Goal: Information Seeking & Learning: Compare options

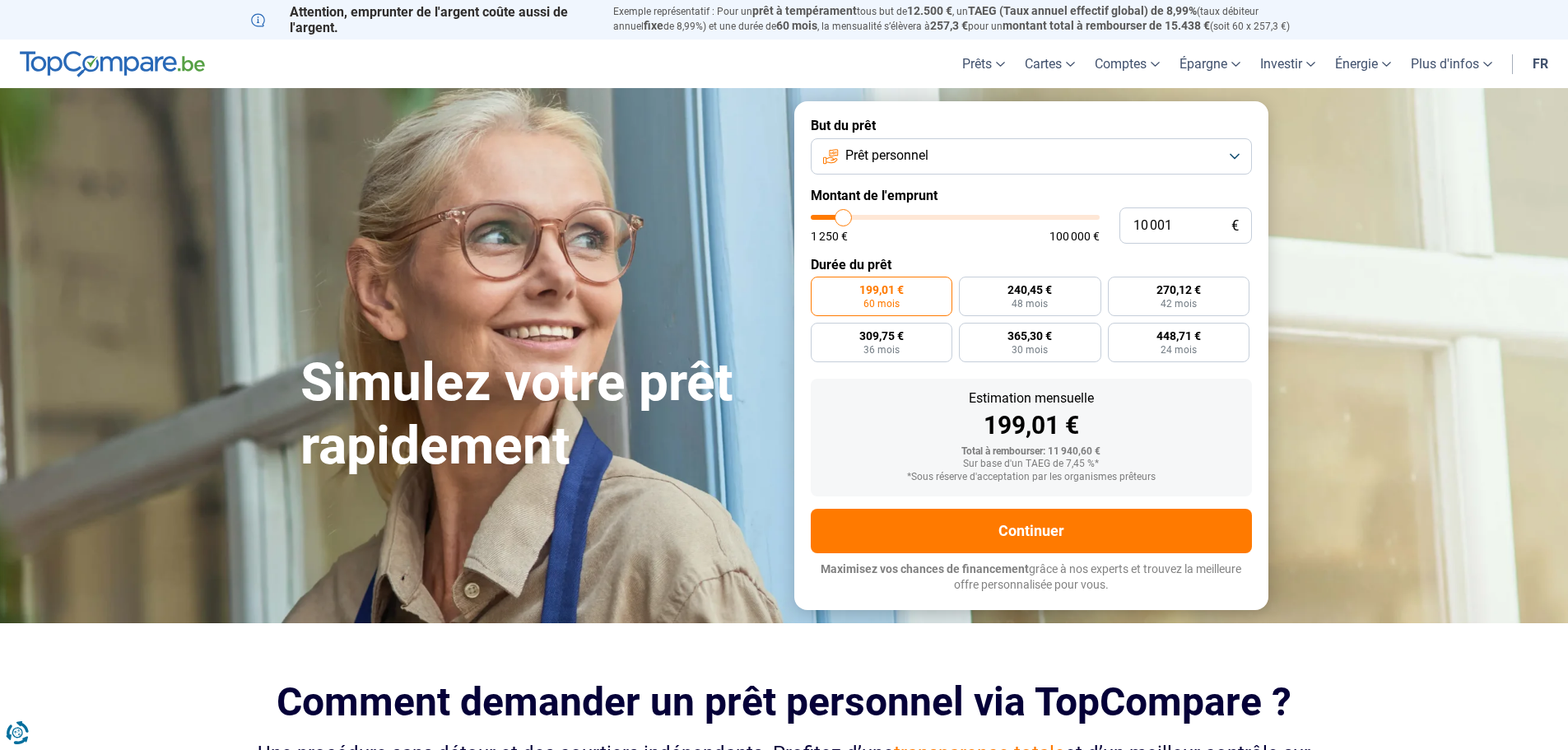
click at [995, 160] on button "Prêt personnel" at bounding box center [1031, 156] width 441 height 36
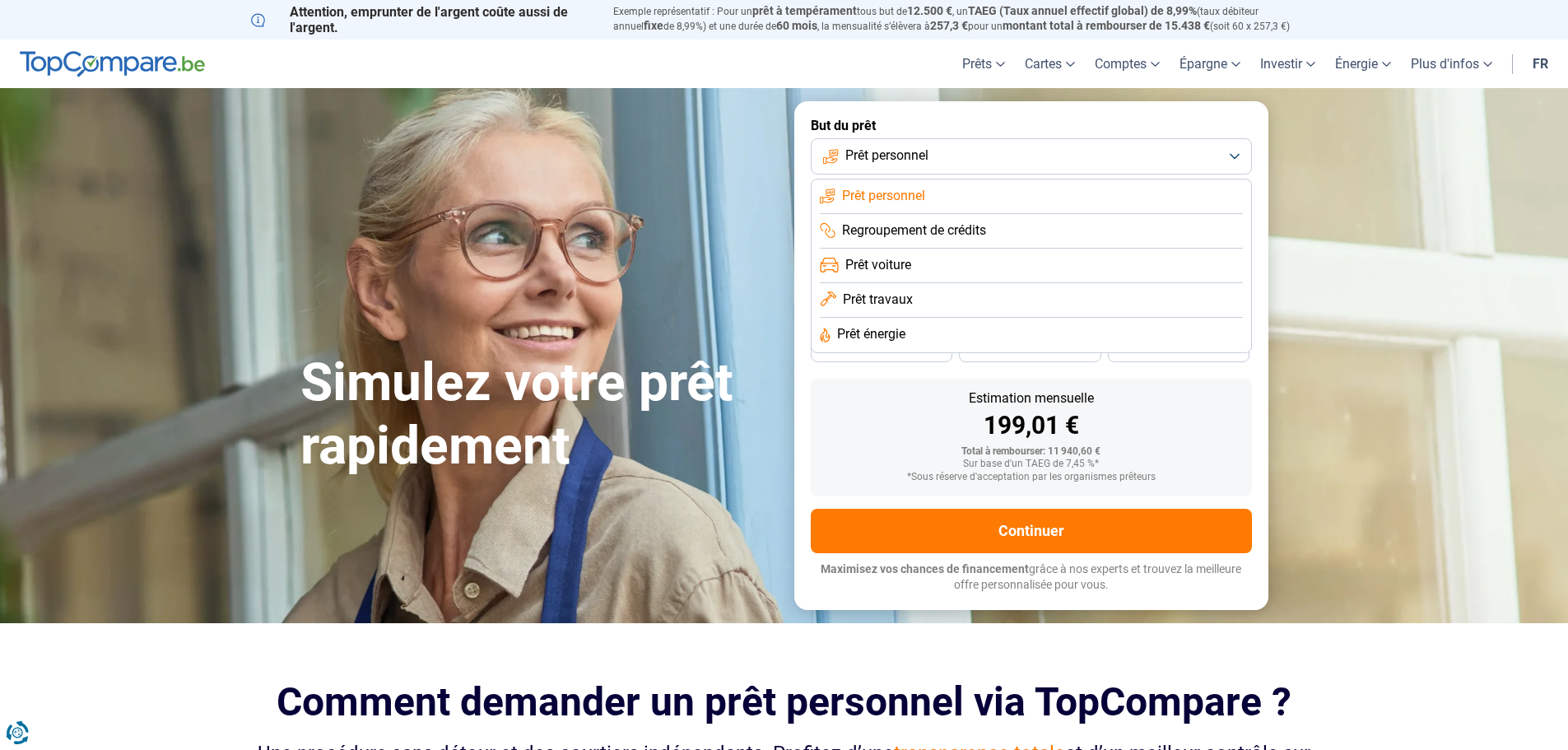
click at [917, 299] on li "Prêt travaux" at bounding box center [1031, 301] width 423 height 35
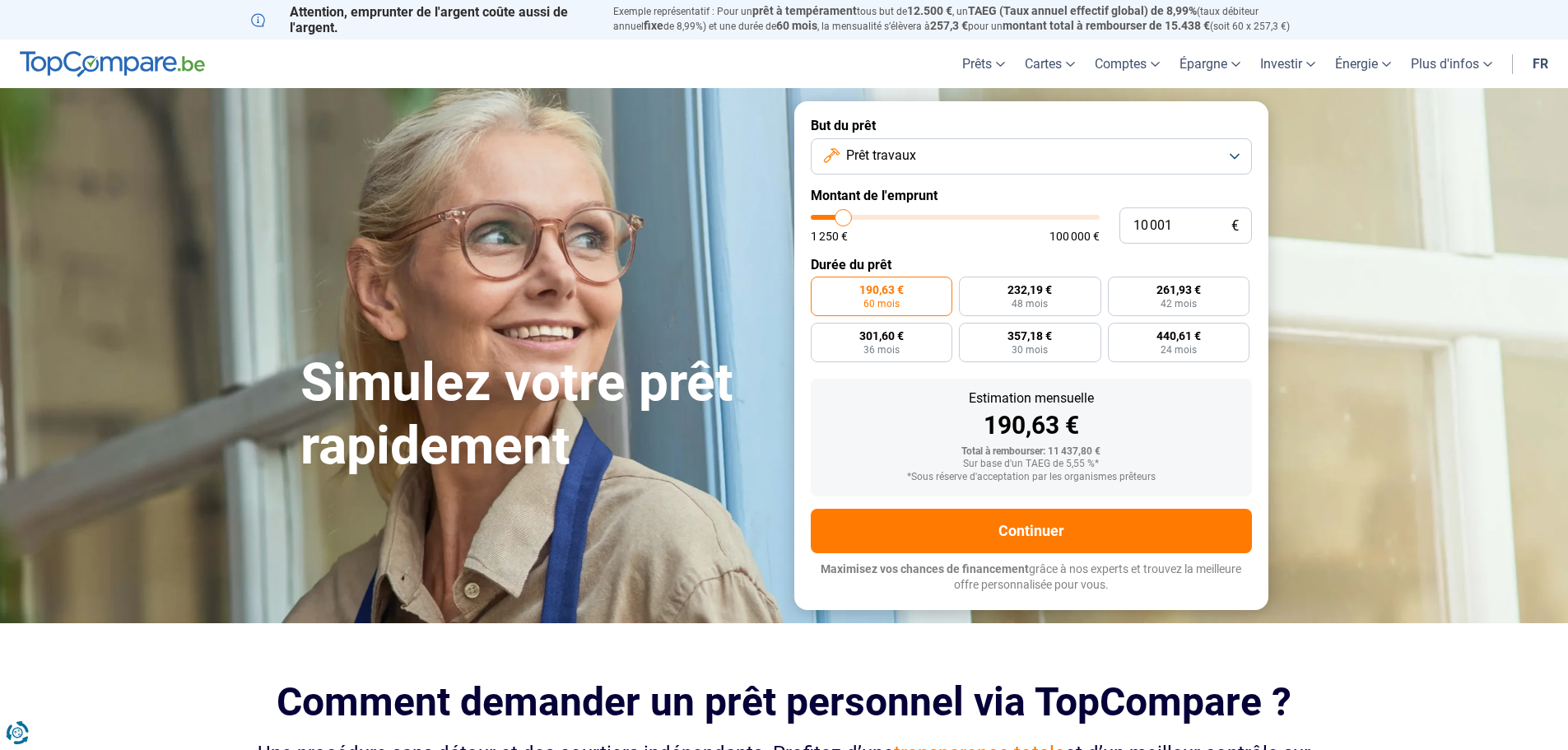
type input "8 250"
type input "8250"
type input "9 000"
type input "9000"
type input "11 000"
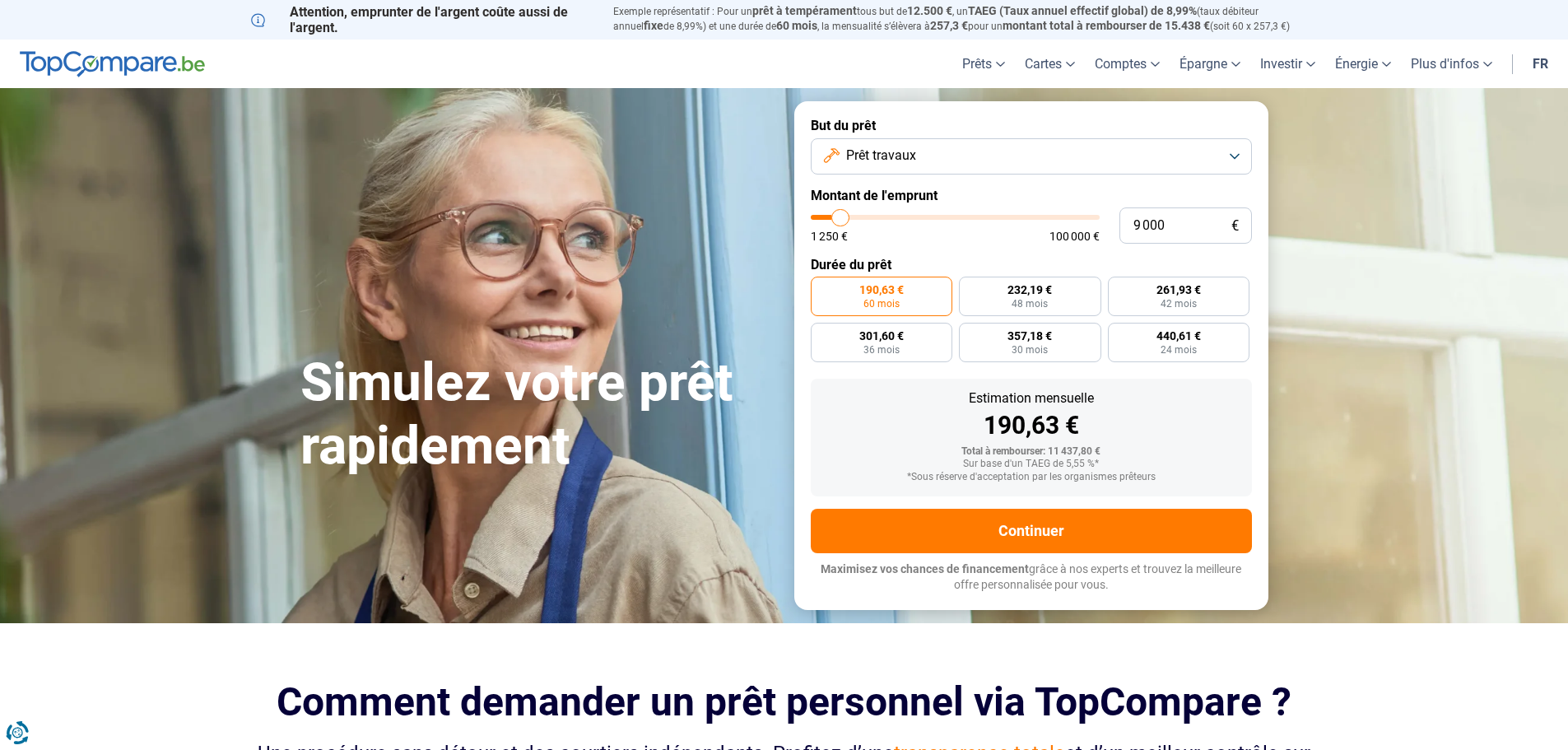
type input "11000"
type input "11 750"
type input "11750"
type input "12 750"
type input "12750"
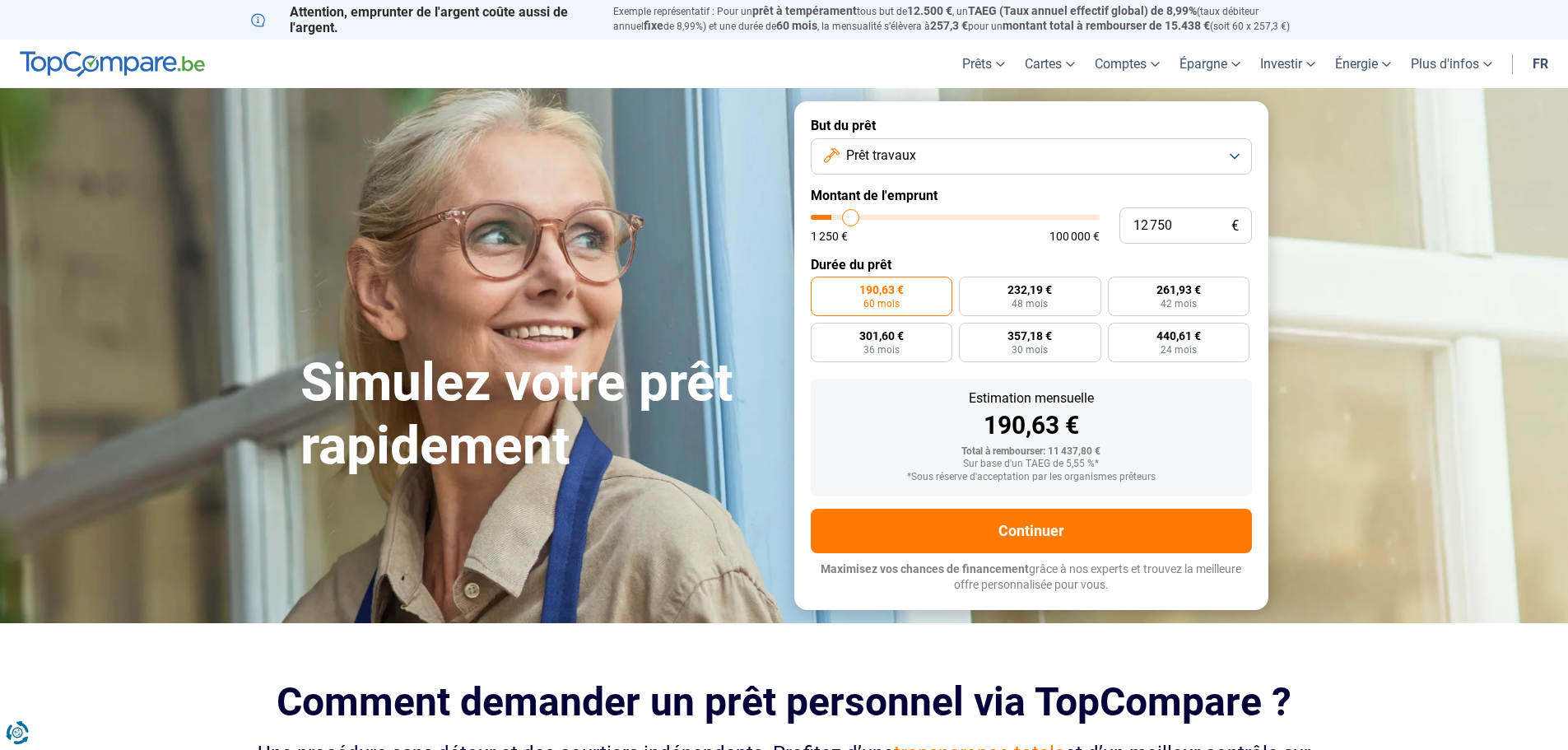
type input "15 750"
type input "15750"
type input "18 500"
type input "18500"
type input "22 000"
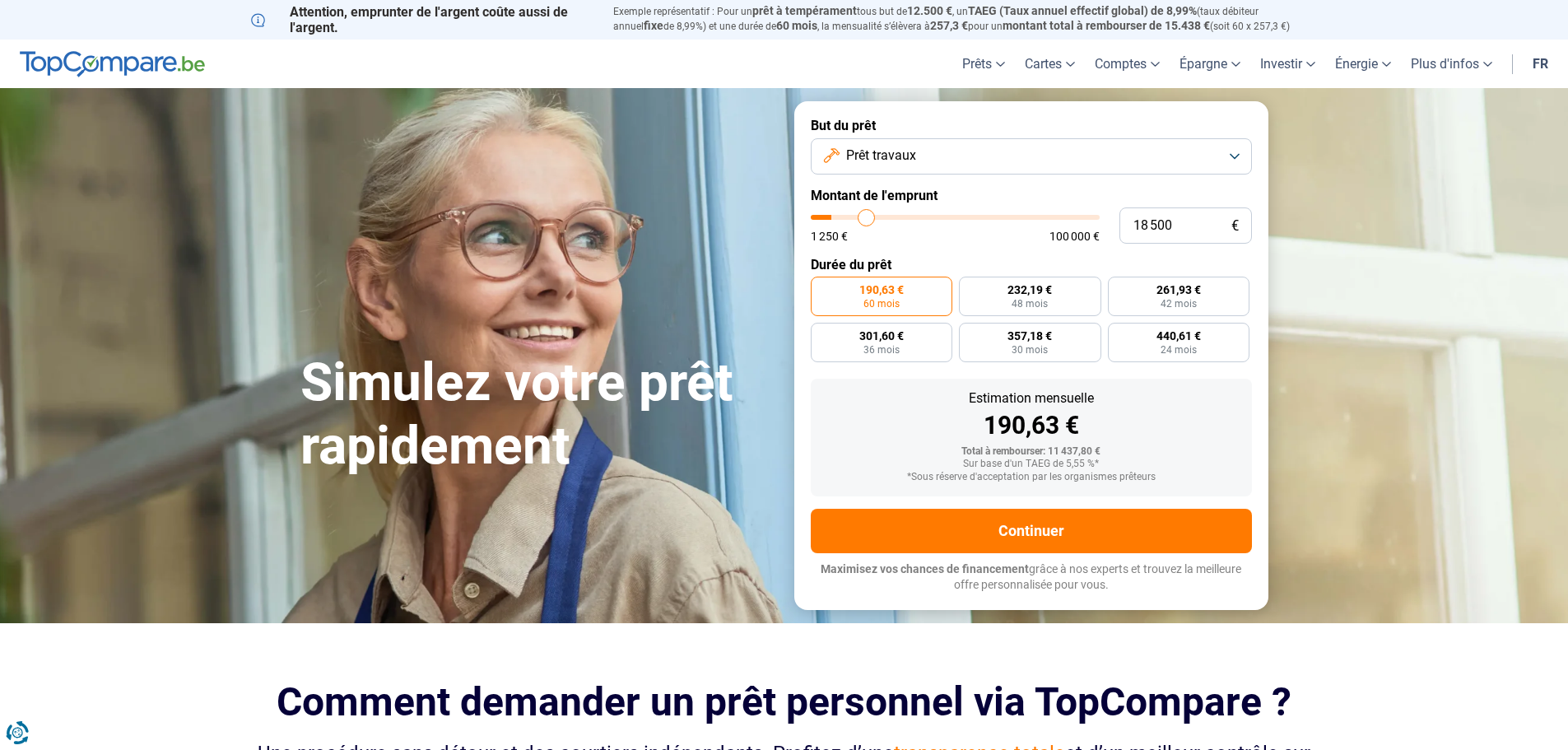
type input "22000"
type input "25 000"
type input "25000"
type input "26 250"
type input "26250"
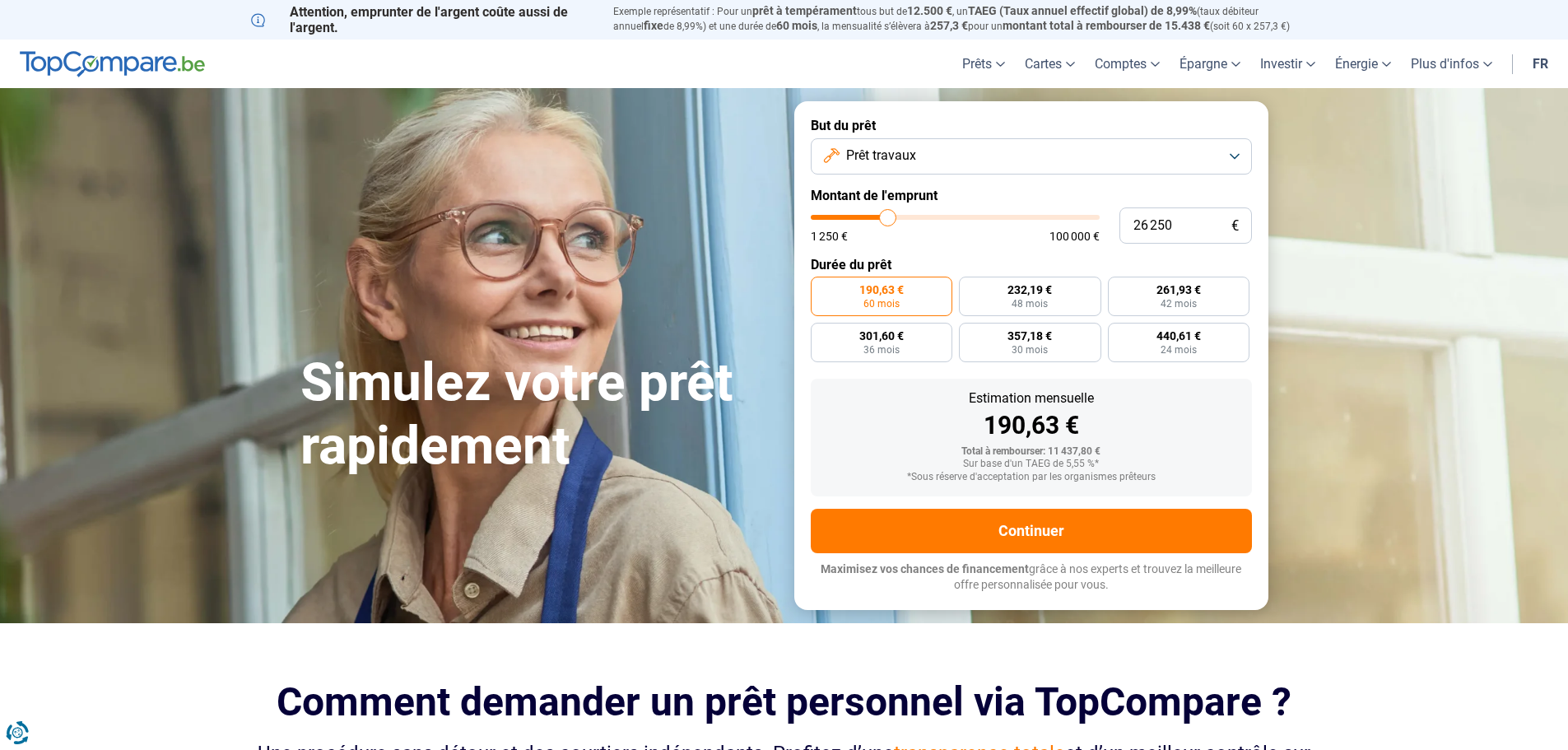
type input "26 750"
type input "26750"
type input "27 250"
type input "27250"
type input "26 750"
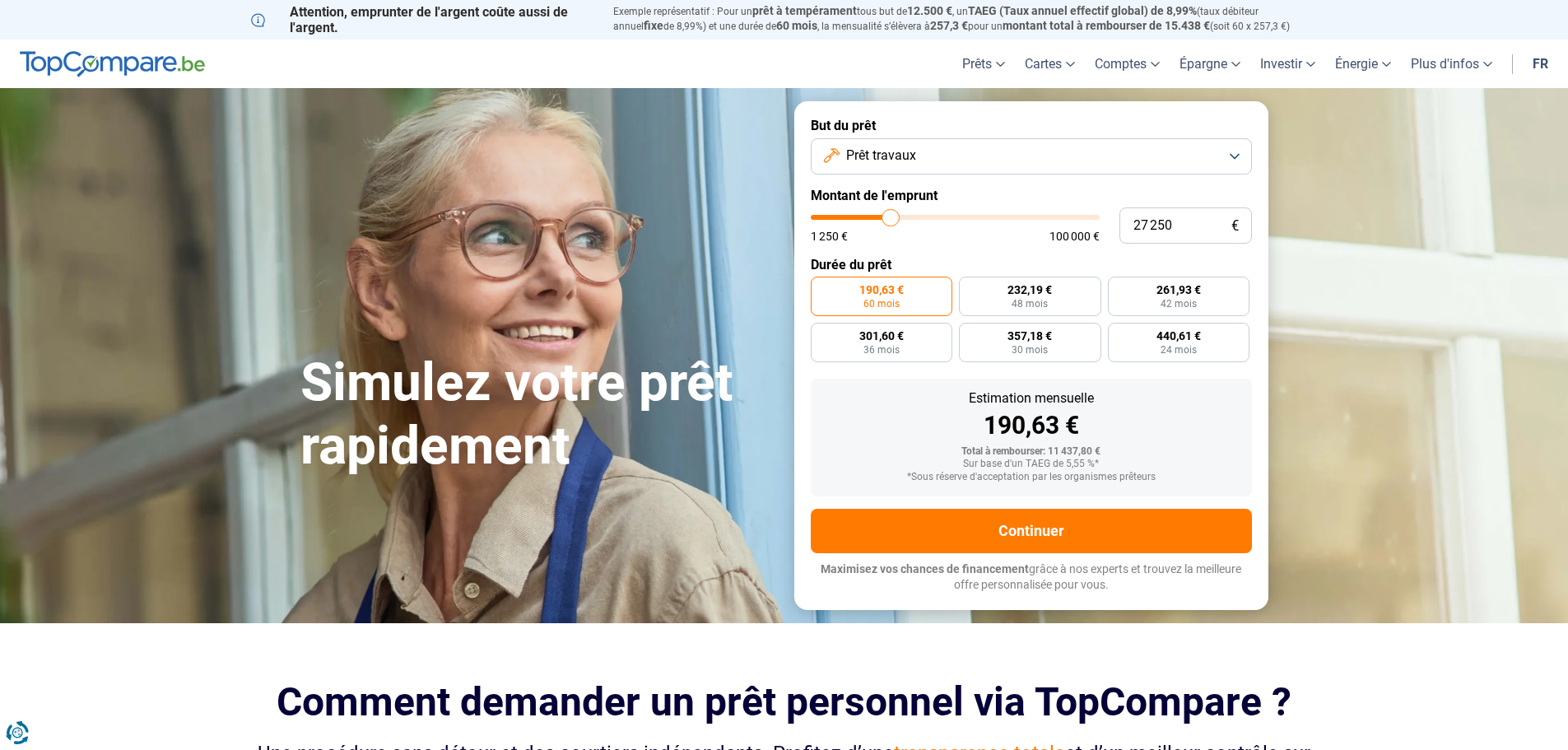
type input "26750"
type input "26 500"
type input "26500"
type input "26 250"
type input "26250"
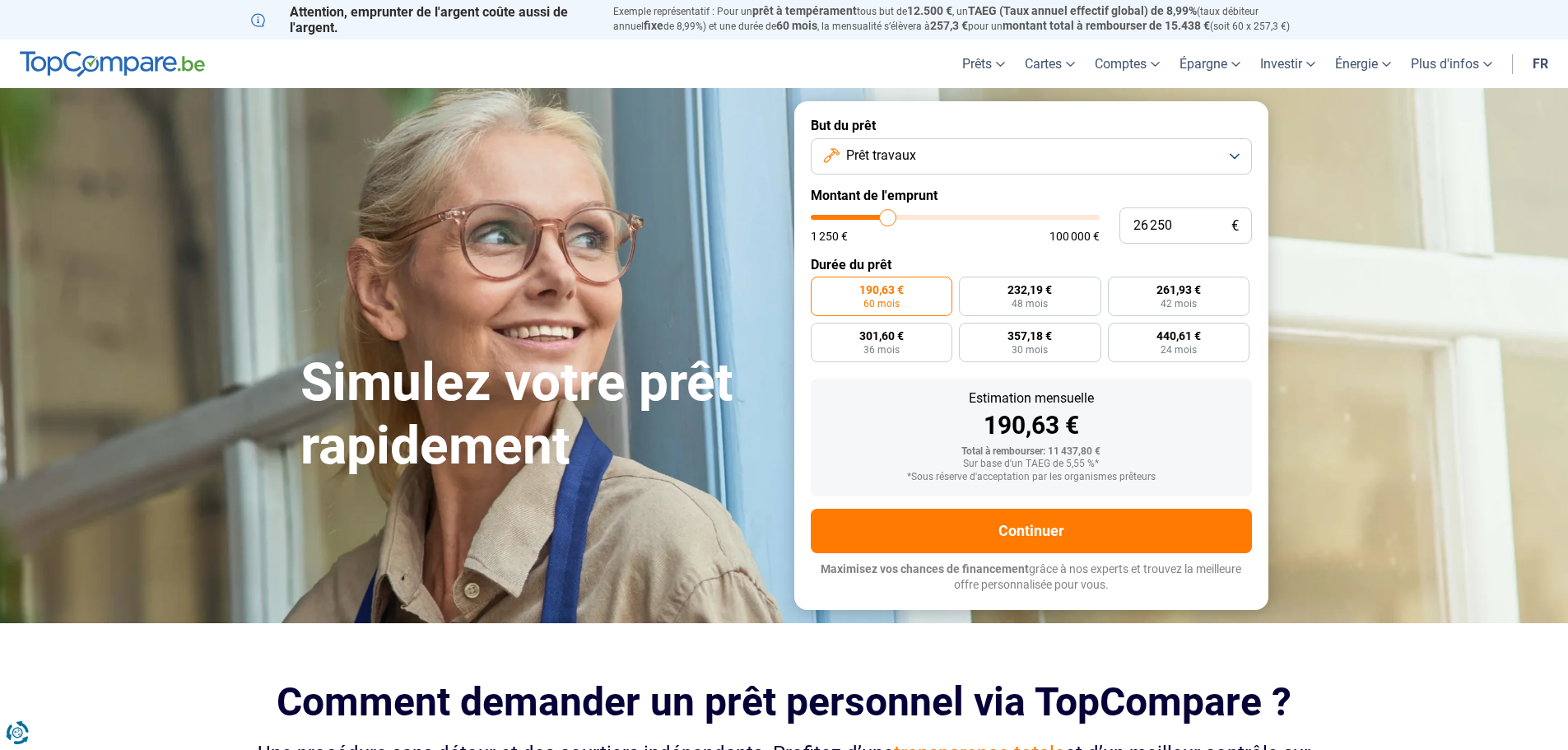
type input "26 000"
type input "26000"
type input "25 750"
type input "25750"
type input "25 250"
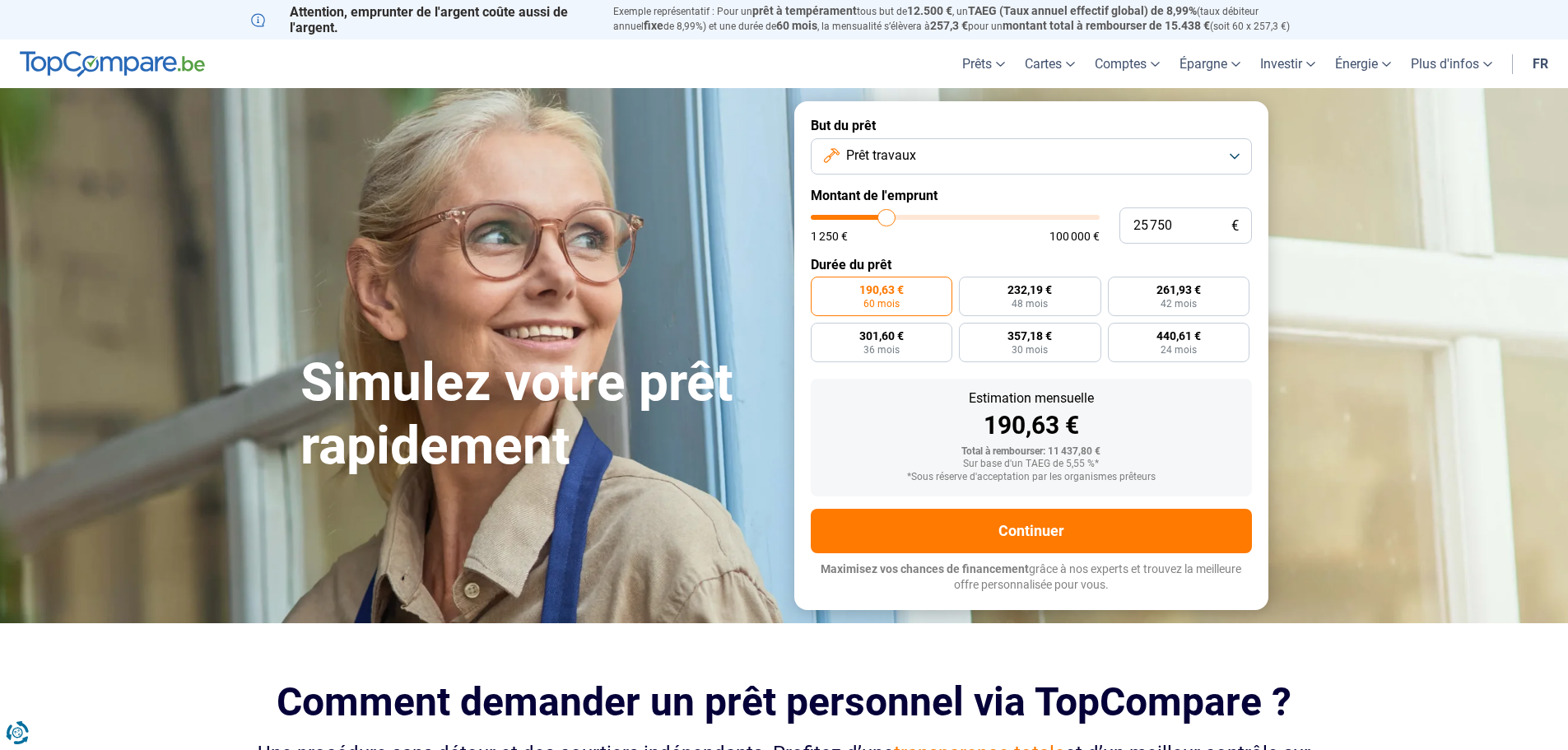
type input "25250"
type input "25 000"
type input "25000"
type input "24 750"
type input "24750"
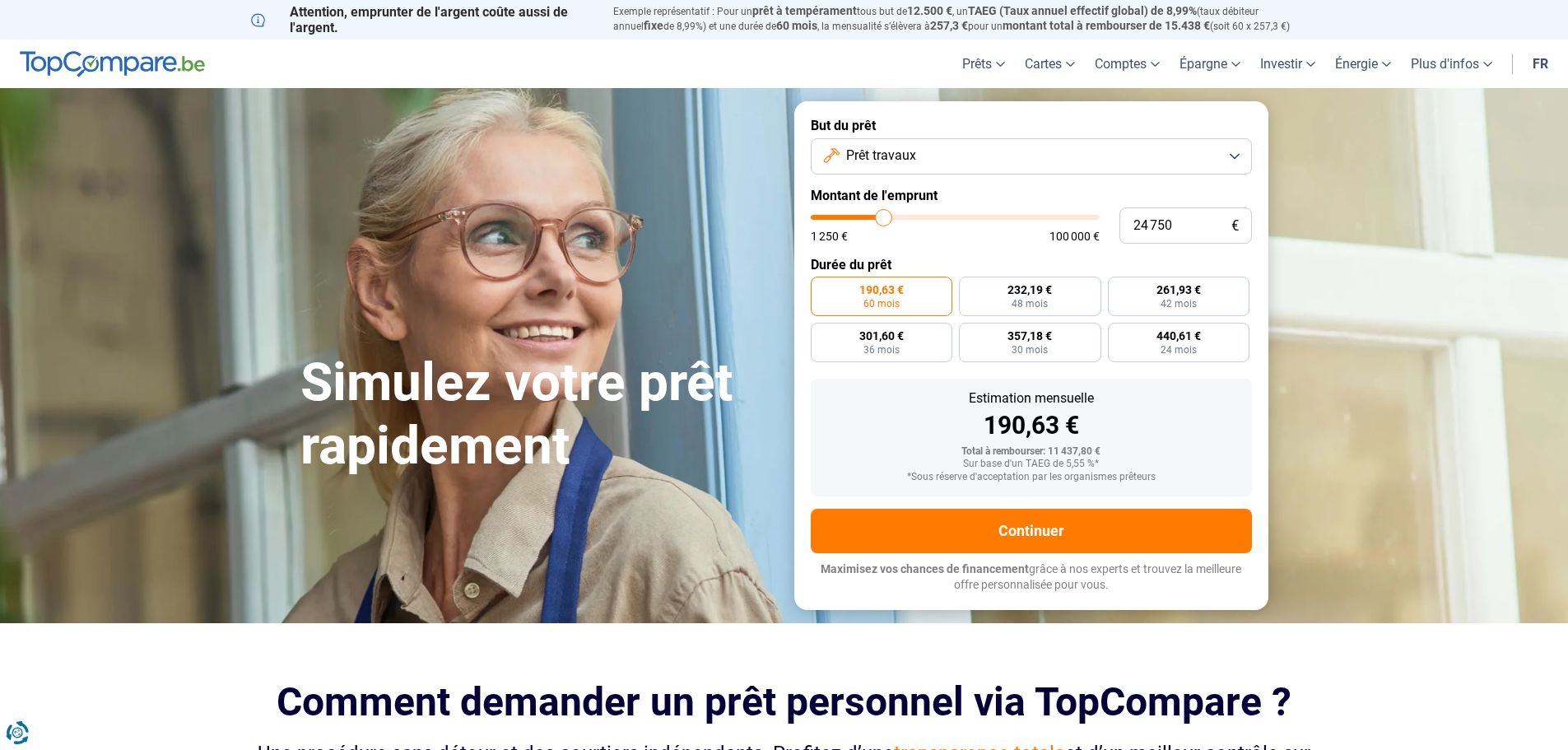
type input "24 500"
type input "24500"
type input "24 250"
type input "24250"
type input "23 750"
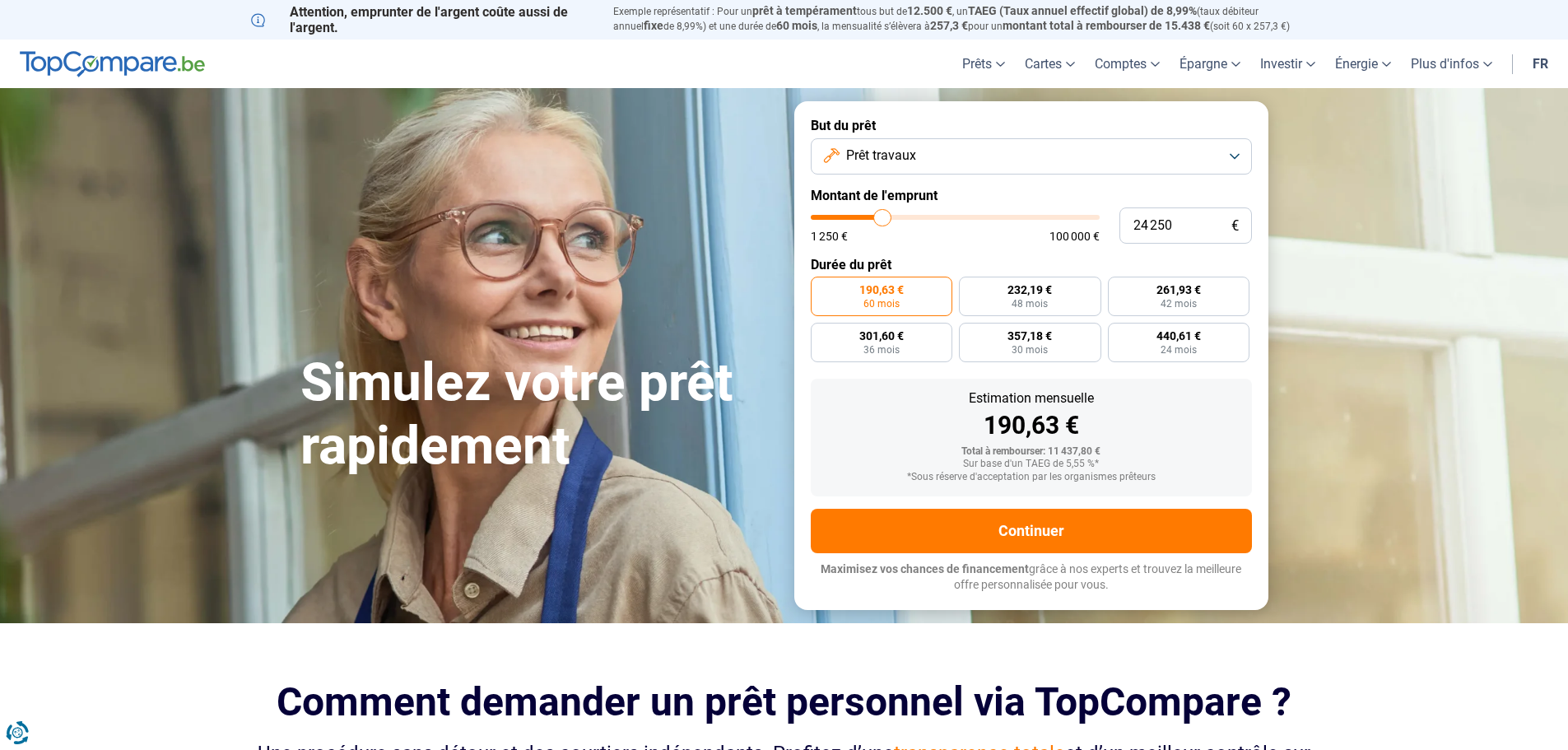
type input "23750"
type input "23 500"
type input "23500"
type input "23 250"
type input "23250"
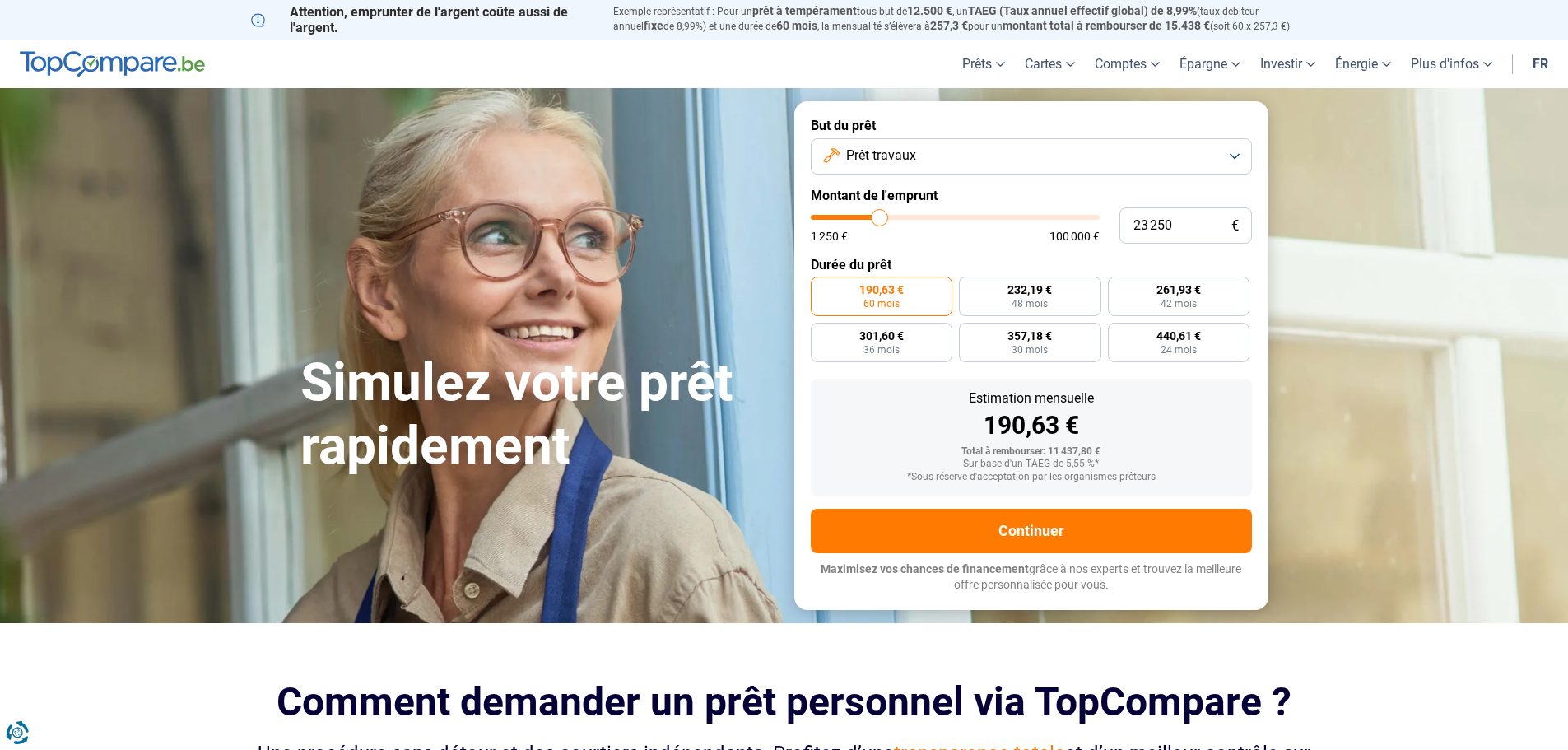
type input "23 000"
type input "23000"
type input "22 750"
type input "22750"
type input "22 250"
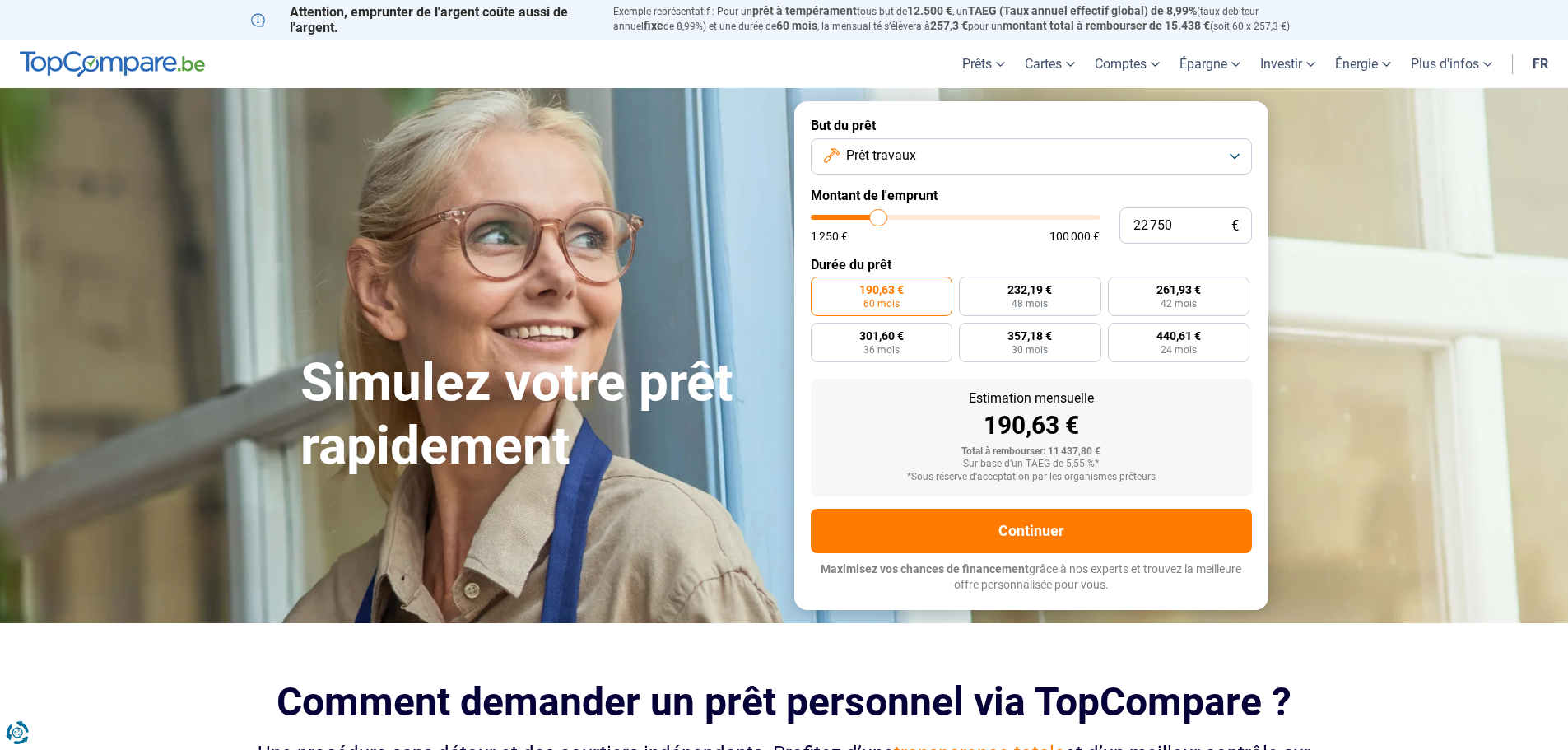
type input "22250"
type input "22 000"
type input "22000"
type input "21 750"
type input "21750"
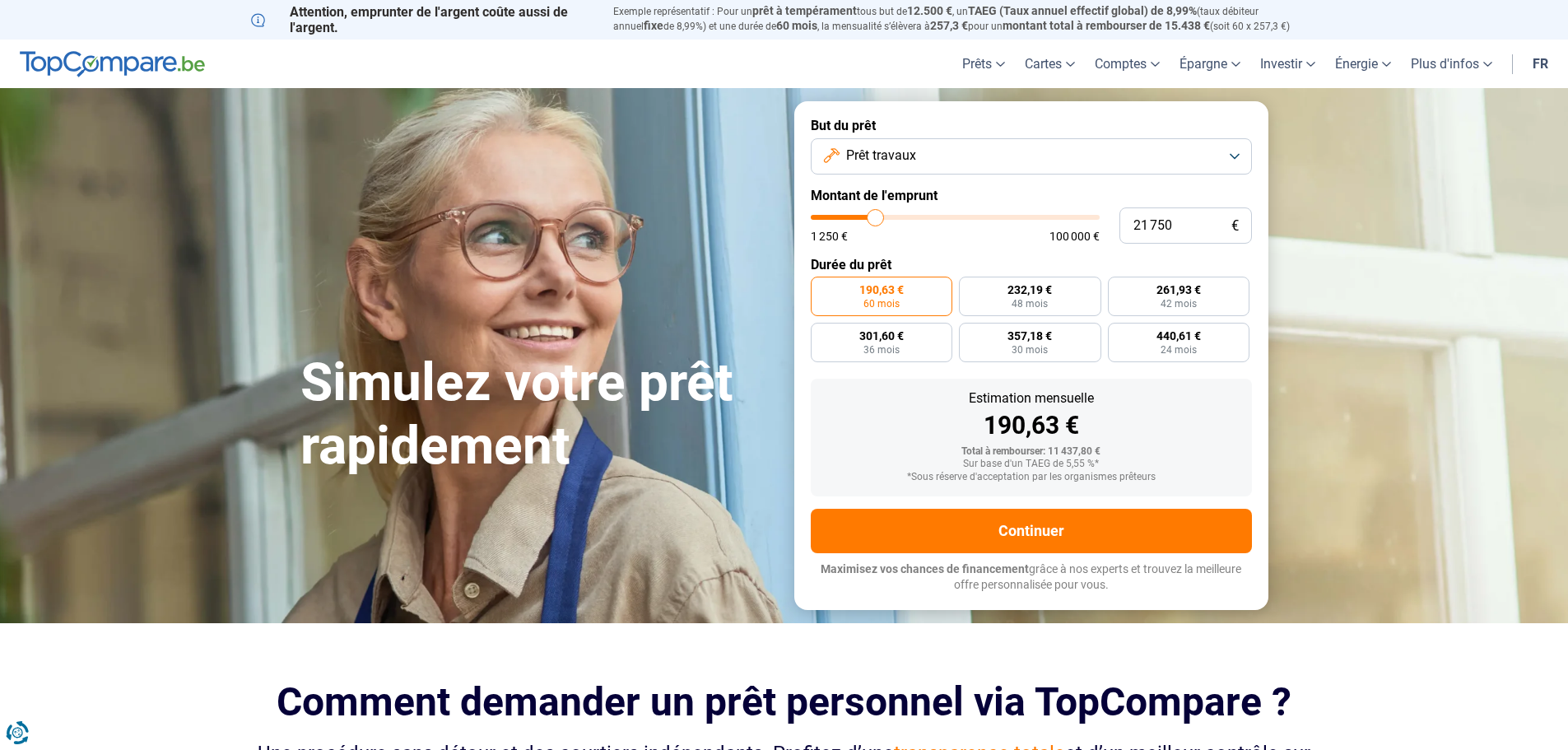
type input "21 500"
type input "21500"
type input "21 250"
type input "21250"
type input "20 750"
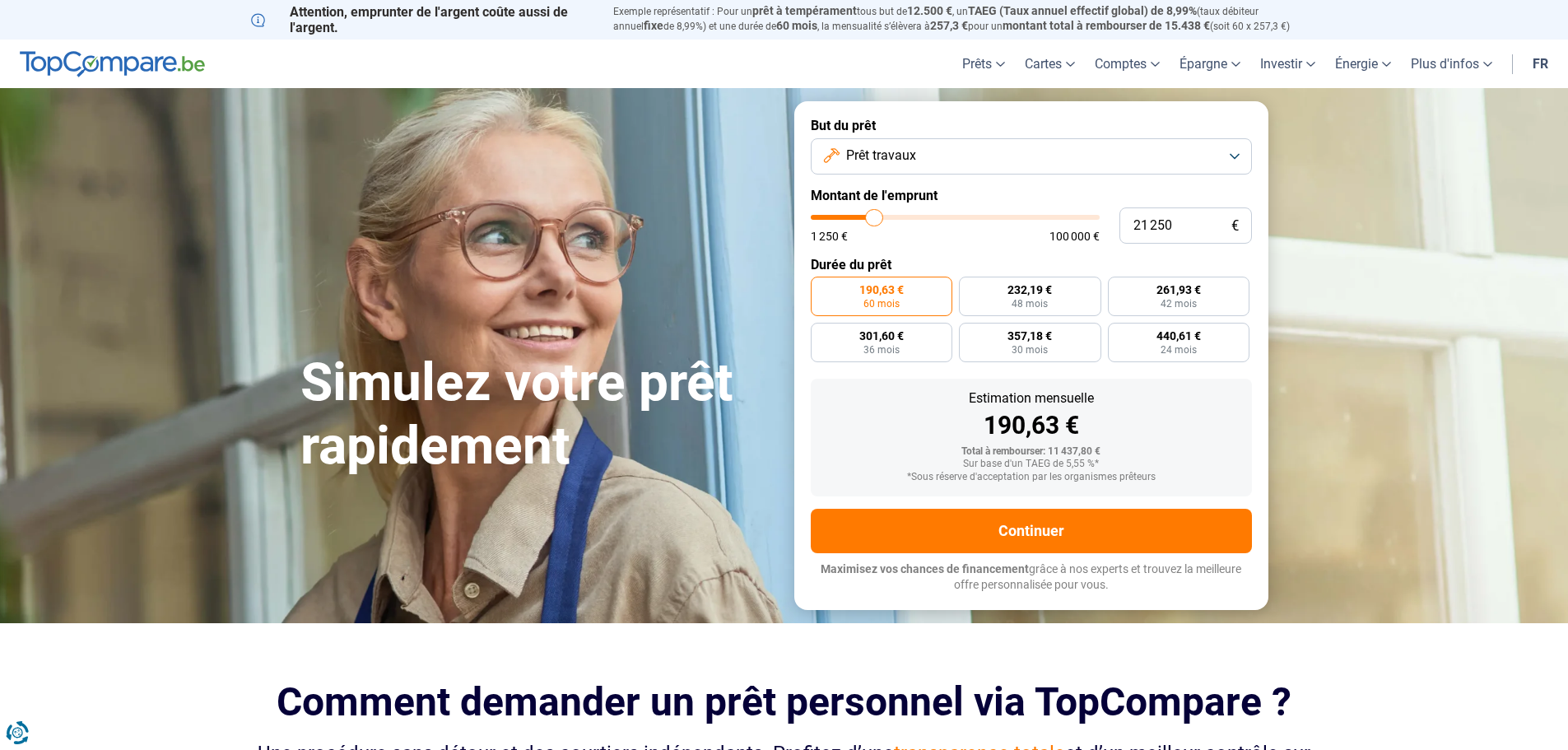
type input "20750"
type input "20 500"
type input "20500"
type input "20 250"
type input "20250"
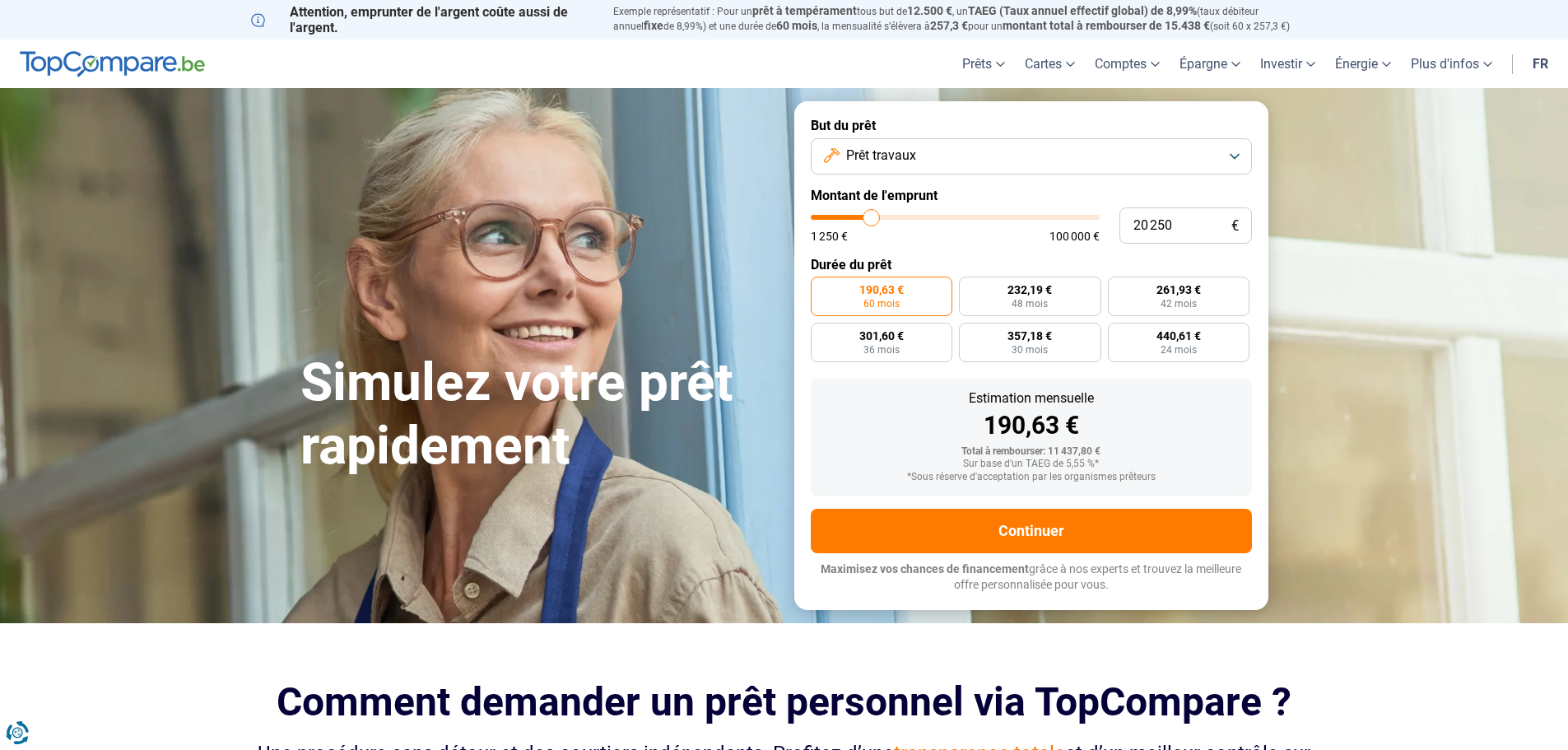
type input "20 000"
type input "20000"
type input "19 750"
type input "19750"
type input "19 000"
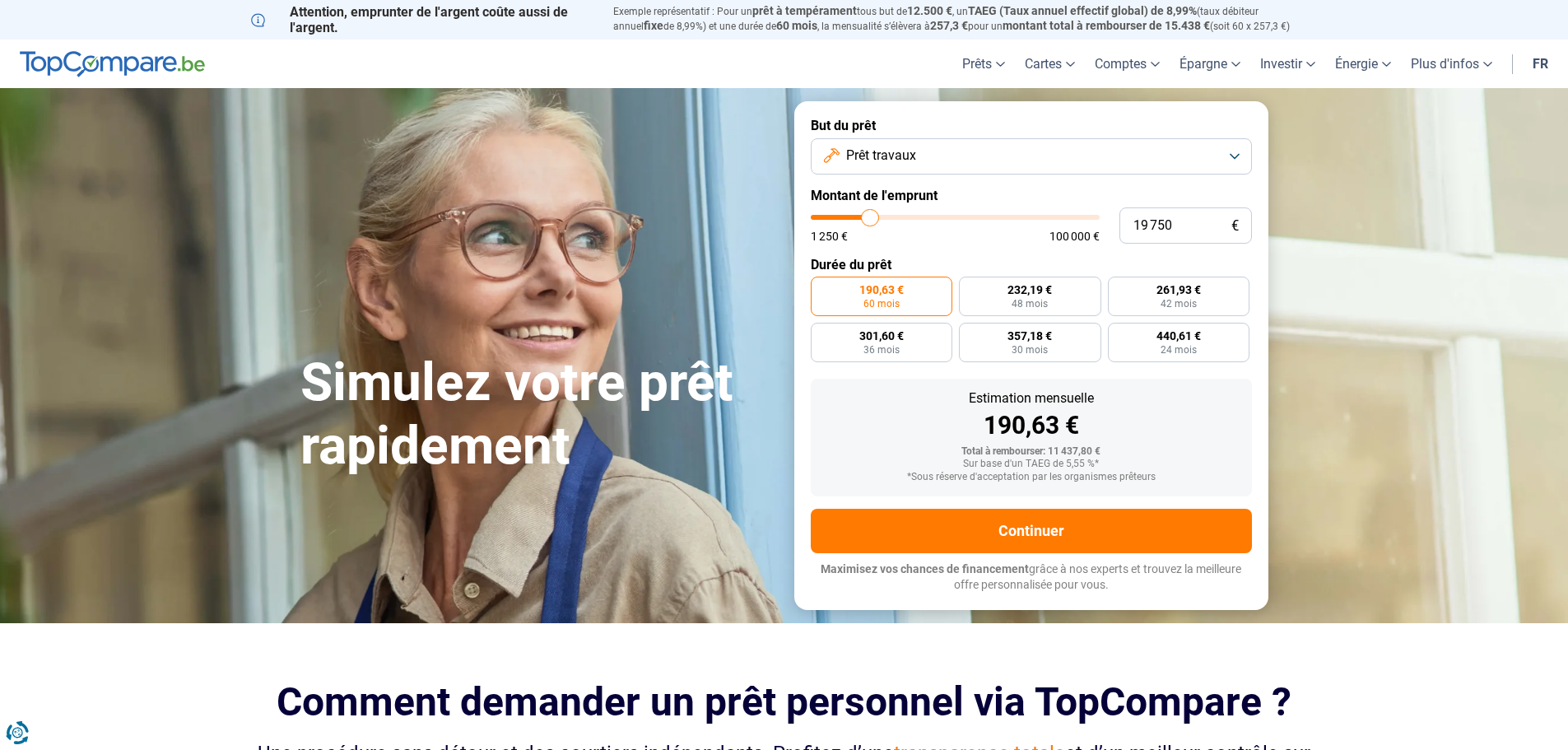
type input "19000"
type input "18 750"
type input "18750"
type input "18 500"
type input "18500"
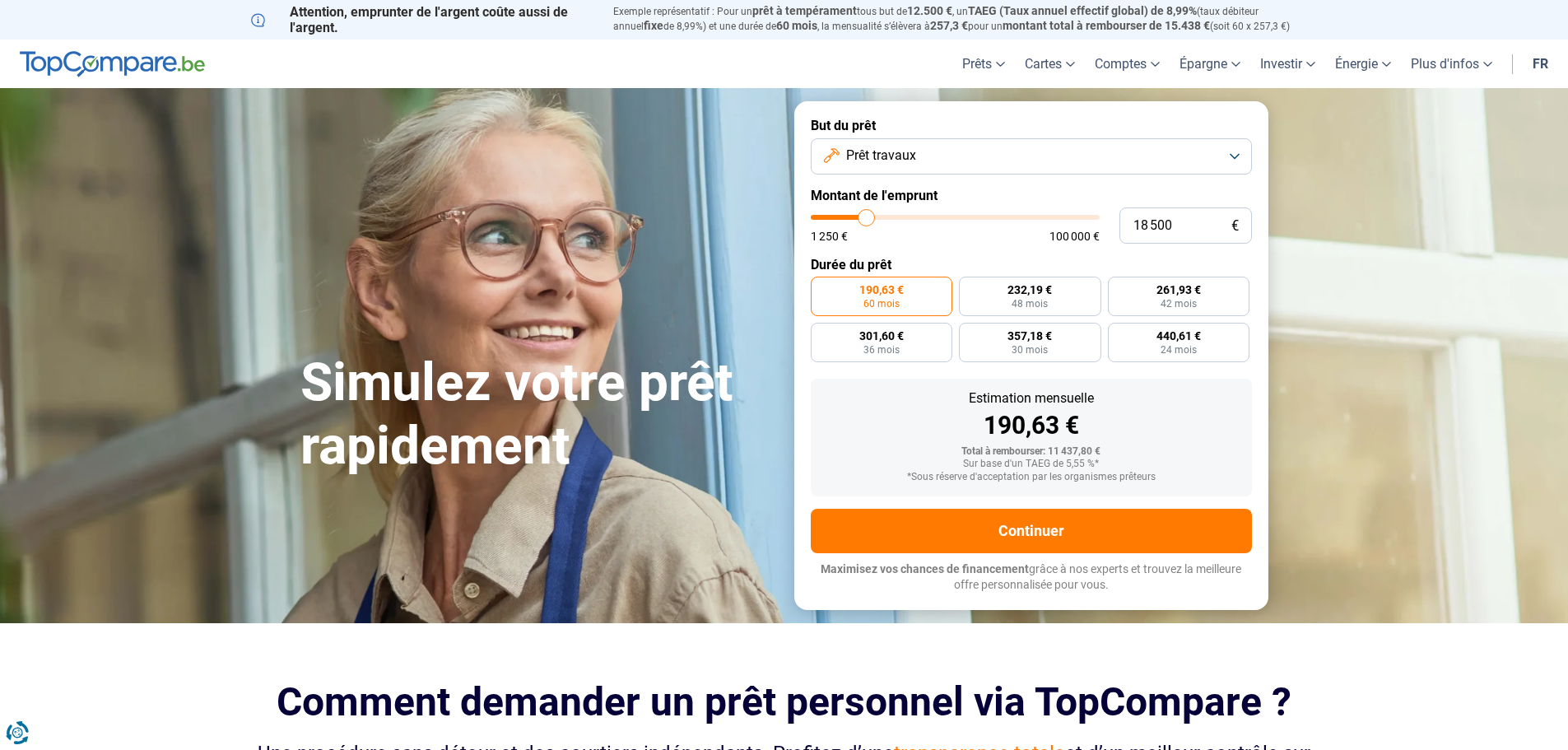
type input "17 750"
type input "17750"
type input "17 500"
type input "17500"
type input "17 250"
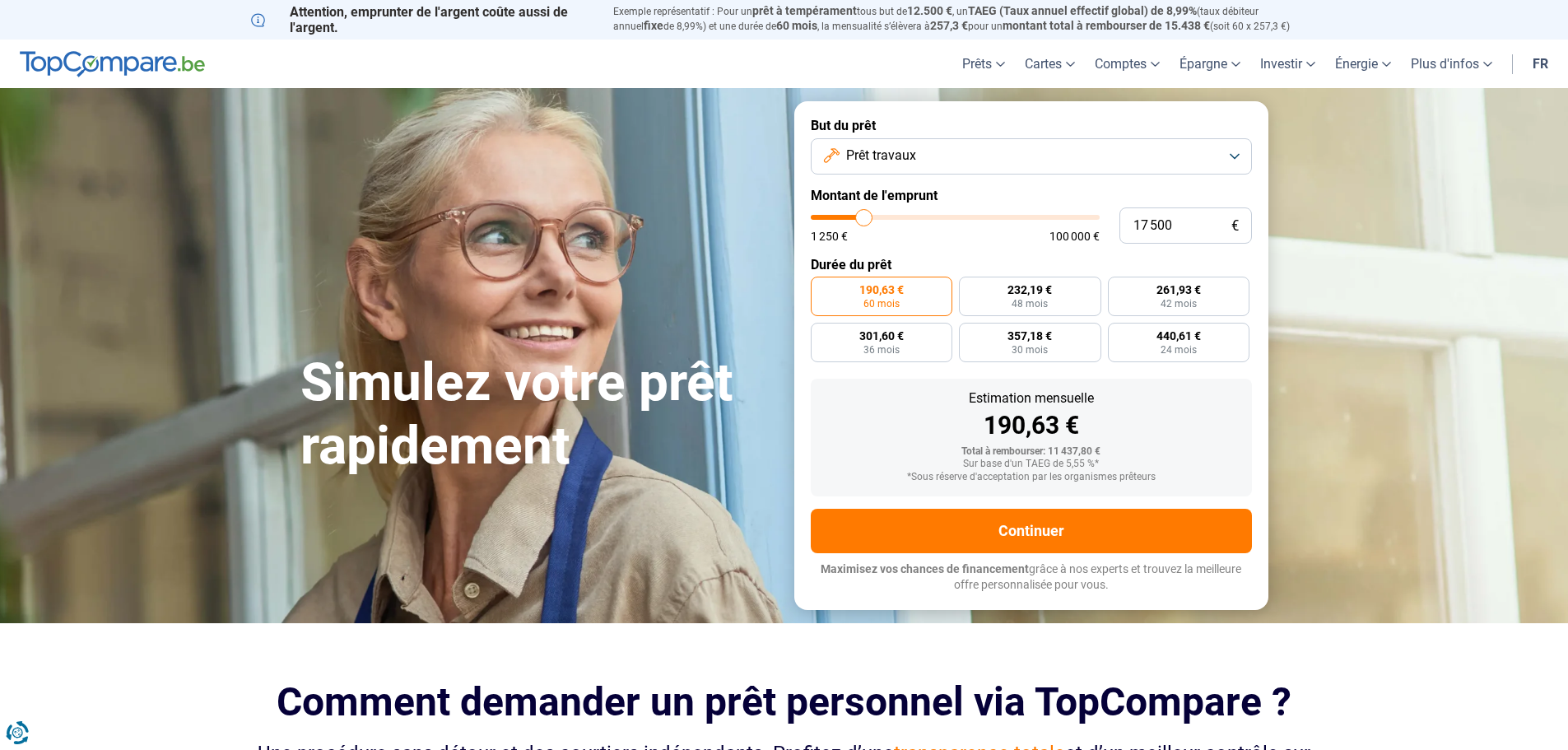
type input "17250"
type input "17 000"
type input "17000"
type input "16 500"
type input "16500"
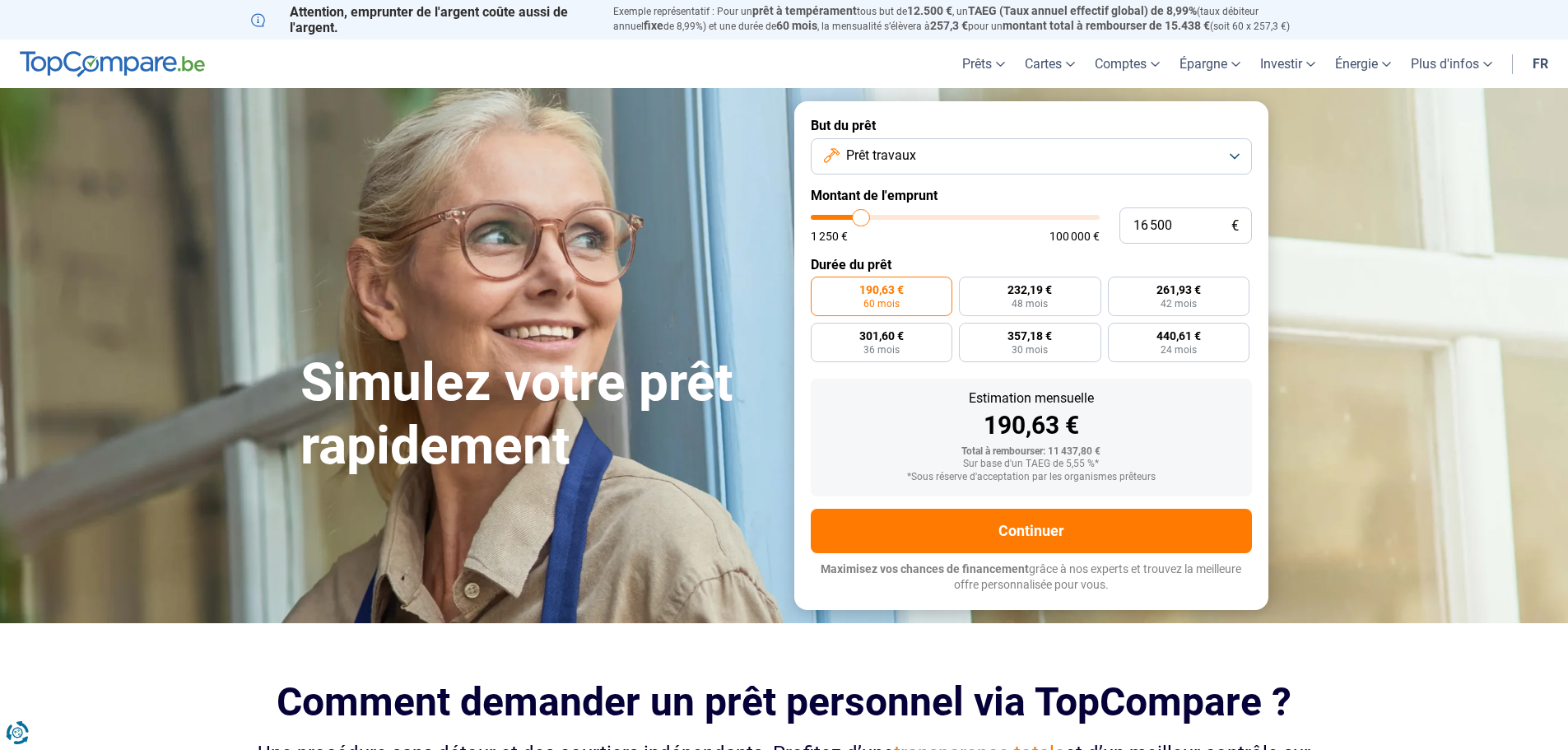
type input "16 250"
type input "16250"
type input "16 000"
type input "16000"
type input "15 750"
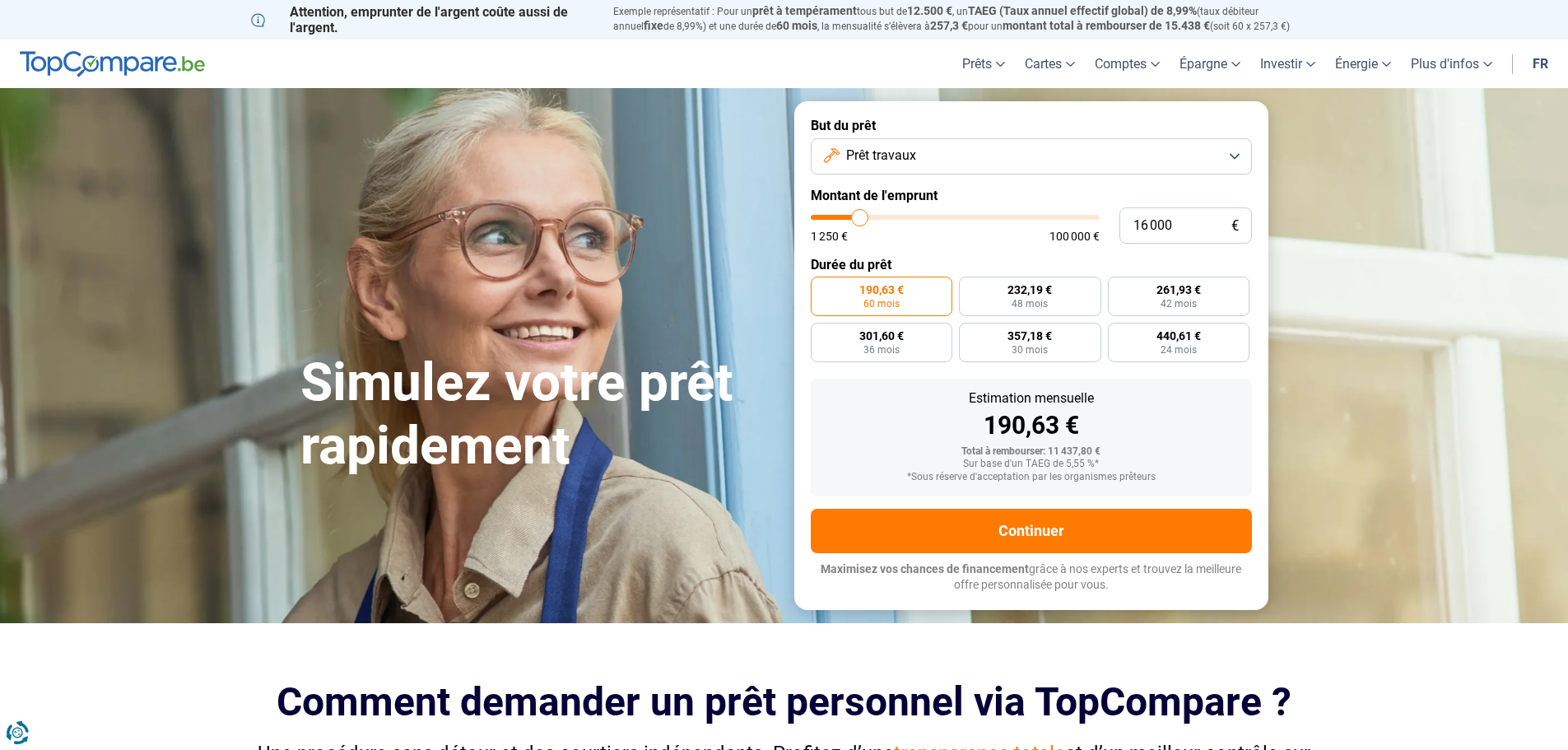
type input "15750"
type input "15 500"
type input "15500"
type input "15 000"
type input "15000"
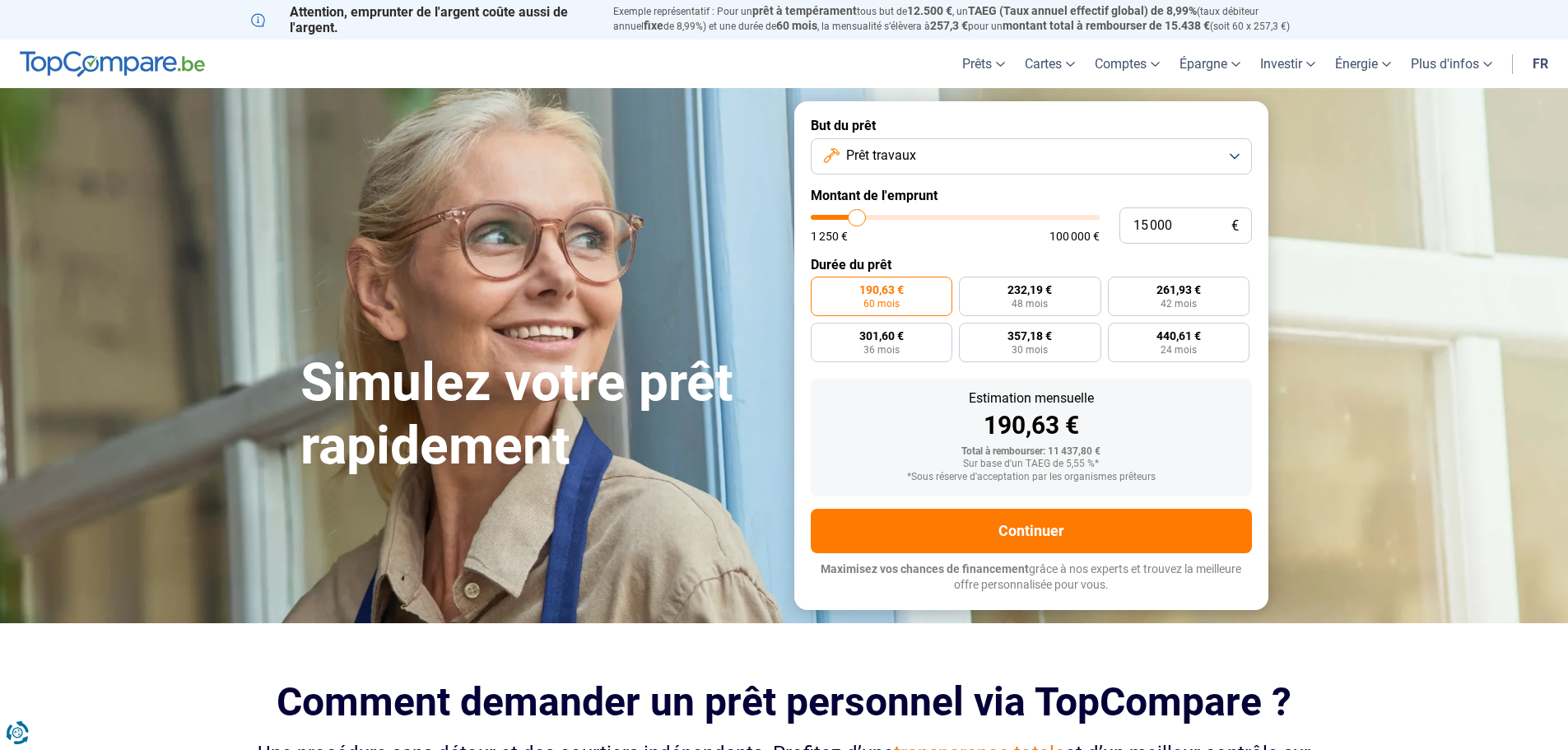
type input "14 750"
type input "14750"
type input "14 500"
type input "14500"
type input "14 250"
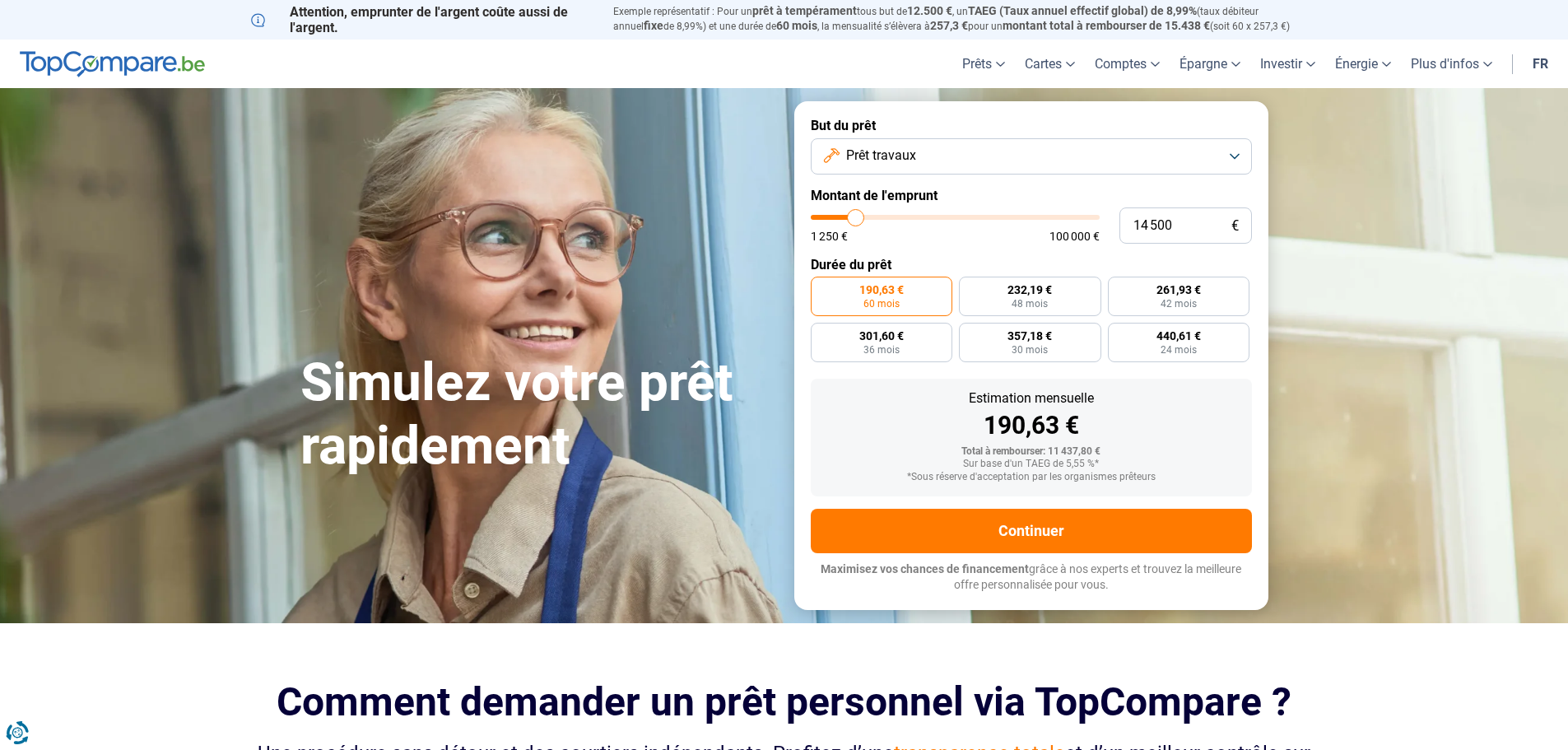
type input "14250"
type input "14 000"
type input "14000"
type input "13 500"
type input "13500"
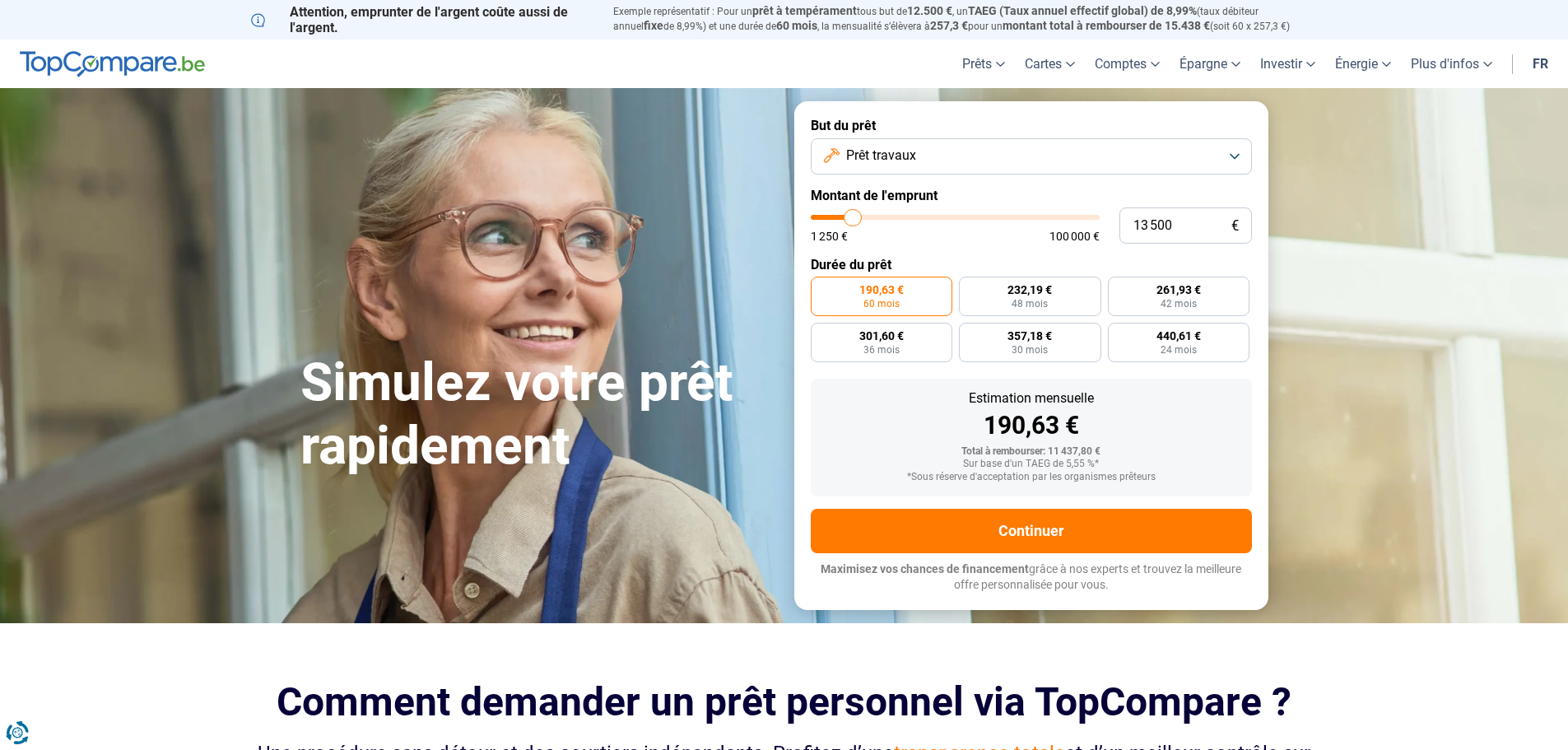
type input "13 250"
type input "13250"
type input "13 000"
type input "13000"
type input "12 750"
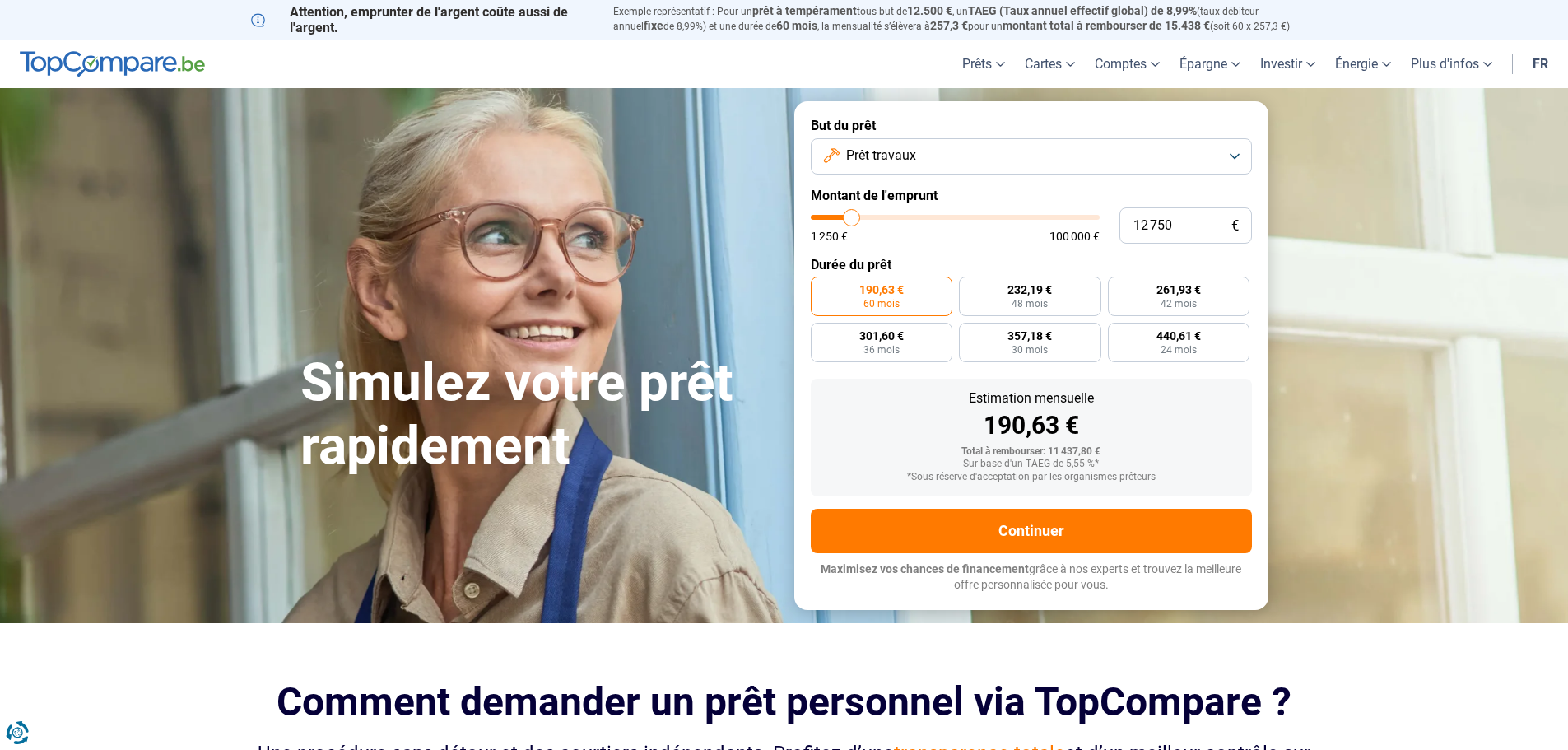
type input "12750"
type input "12 500"
type input "12500"
type input "12 000"
type input "12000"
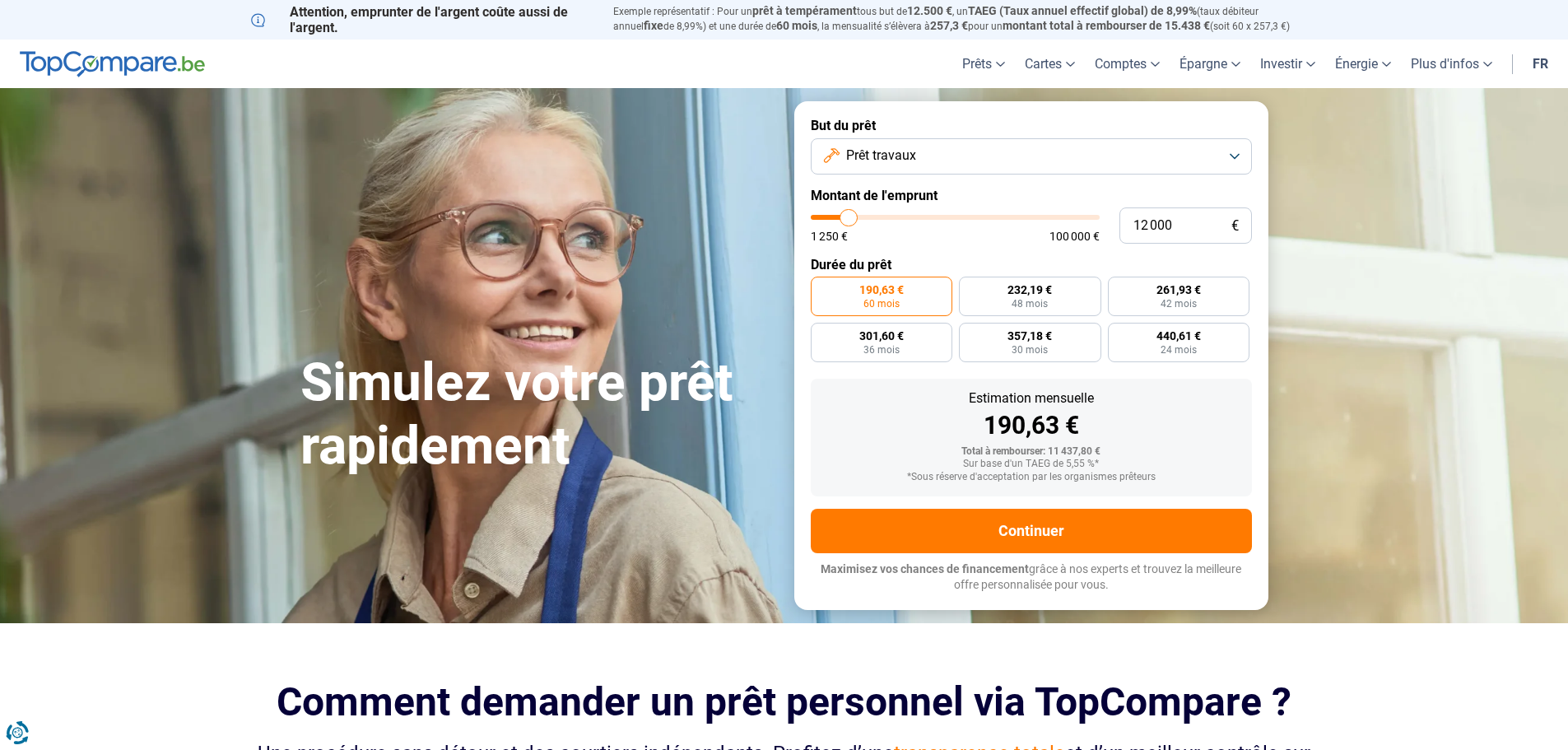
type input "11 750"
type input "11750"
type input "11 500"
type input "11500"
type input "11 250"
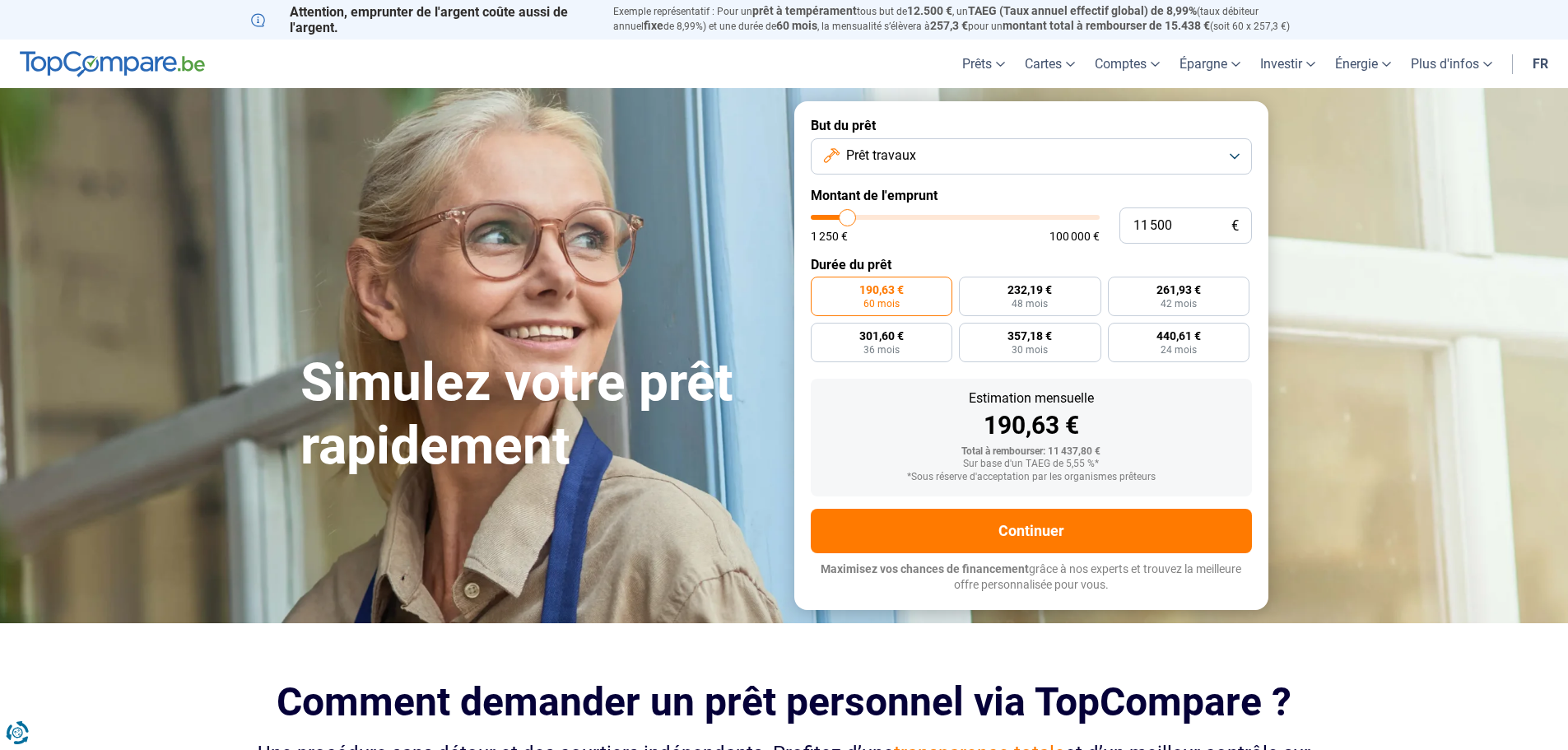
type input "11250"
type input "11 000"
type input "11000"
type input "10 500"
type input "10500"
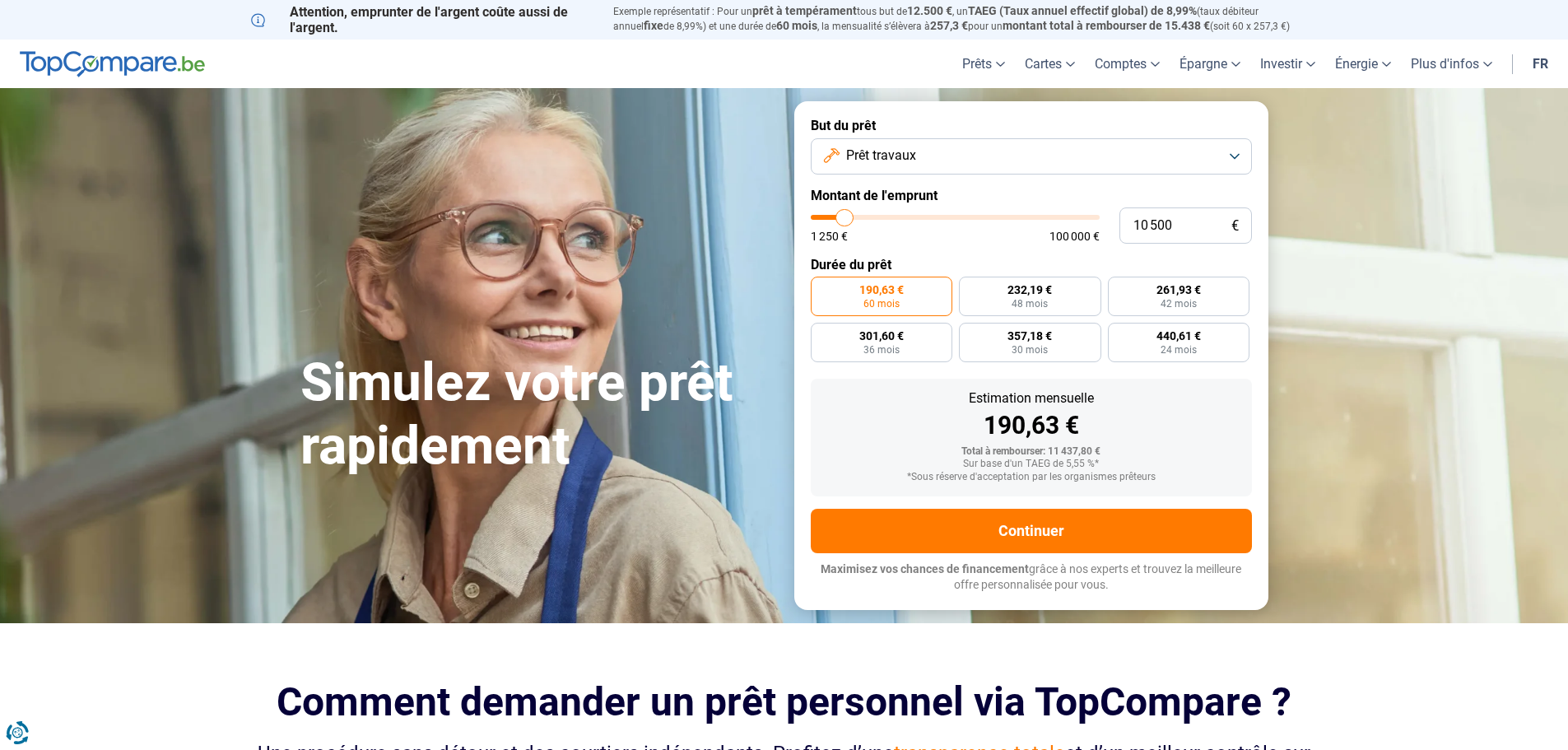
type input "10 250"
type input "10250"
type input "10 000"
type input "10000"
type input "9 750"
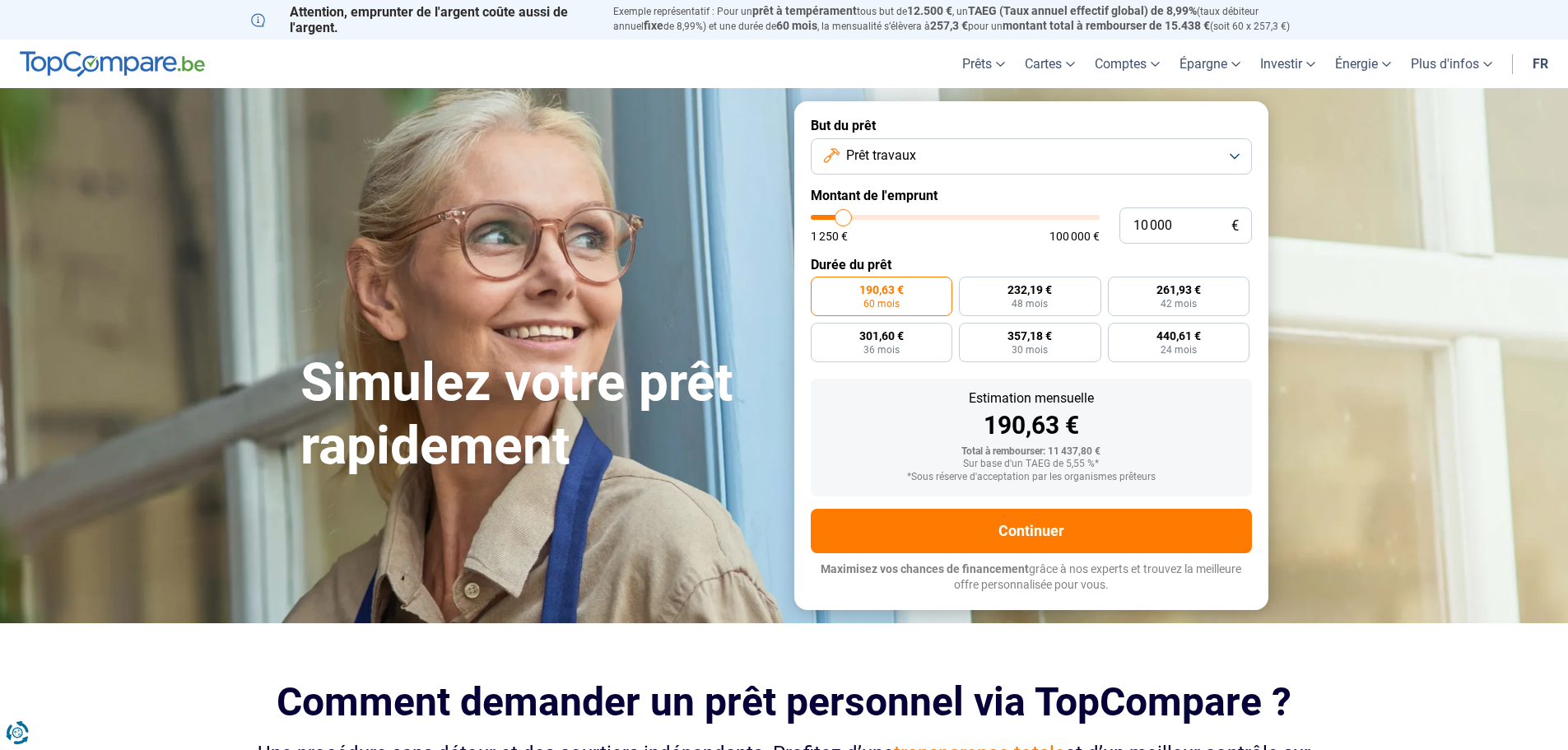
type input "9750"
type input "9 500"
type input "9500"
type input "8 750"
type input "8750"
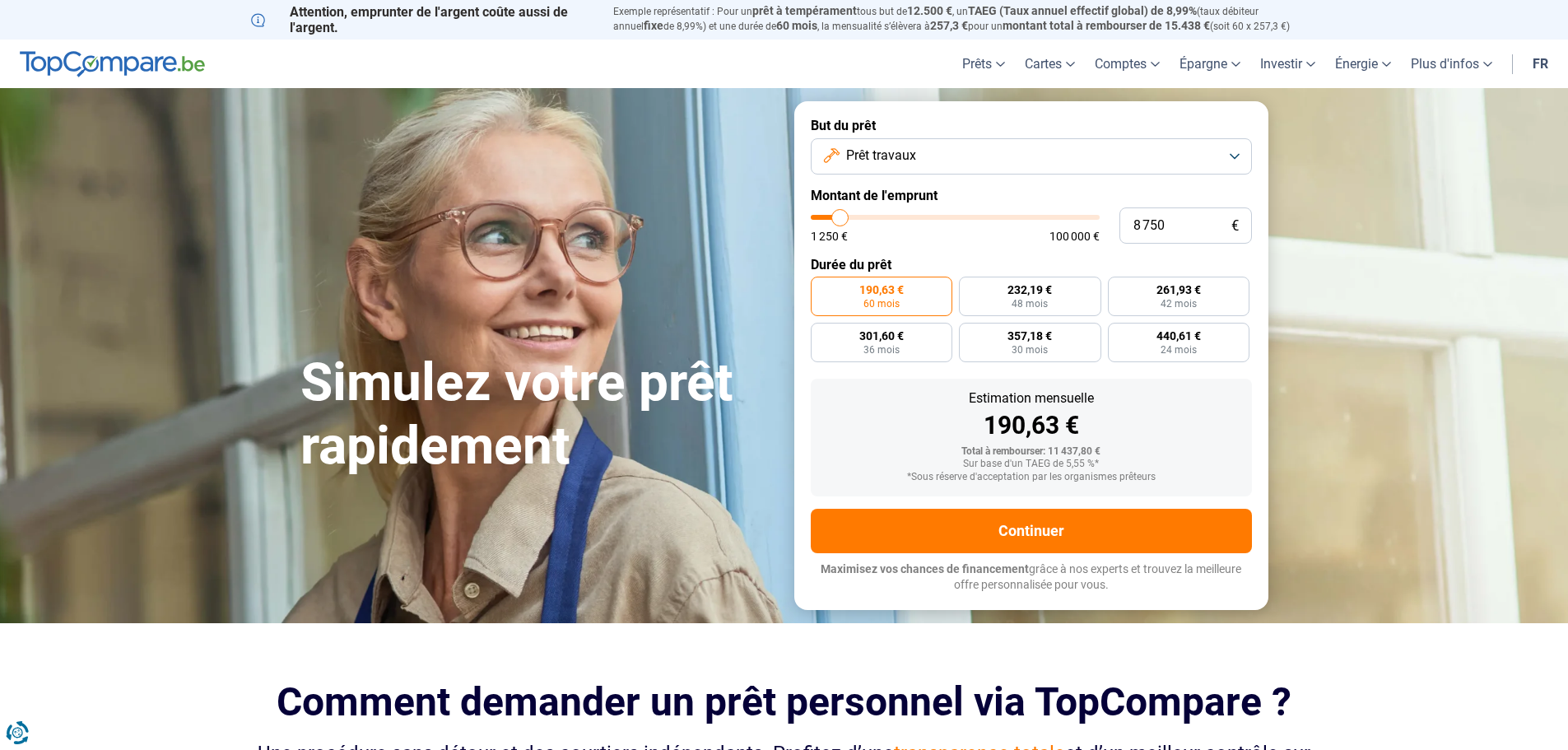
type input "8 500"
type input "8500"
type input "8 250"
type input "8250"
type input "8 000"
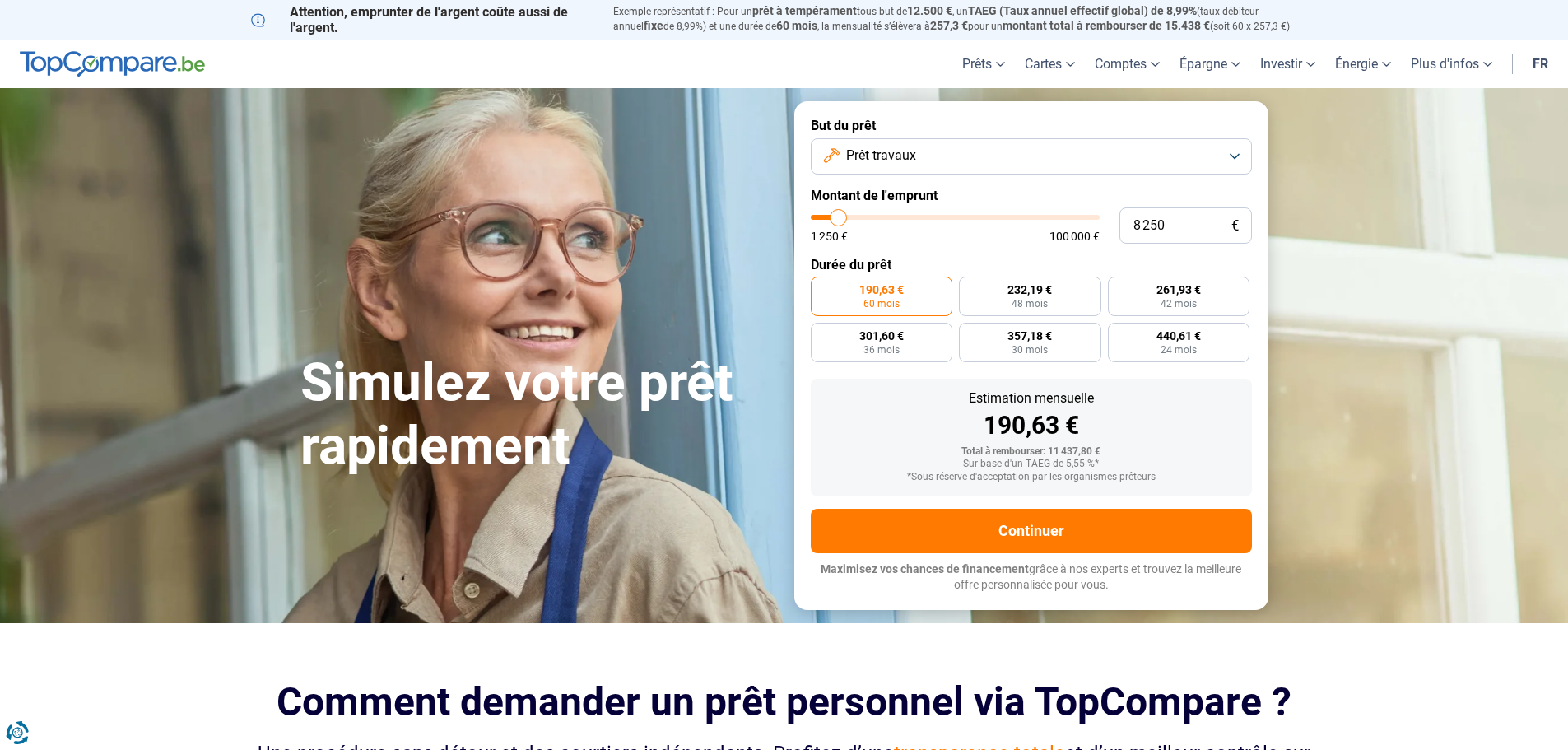
type input "8000"
type input "7 500"
drag, startPoint x: 839, startPoint y: 213, endPoint x: 838, endPoint y: 235, distance: 22.0
type input "7500"
click at [838, 220] on input "range" at bounding box center [955, 217] width 289 height 5
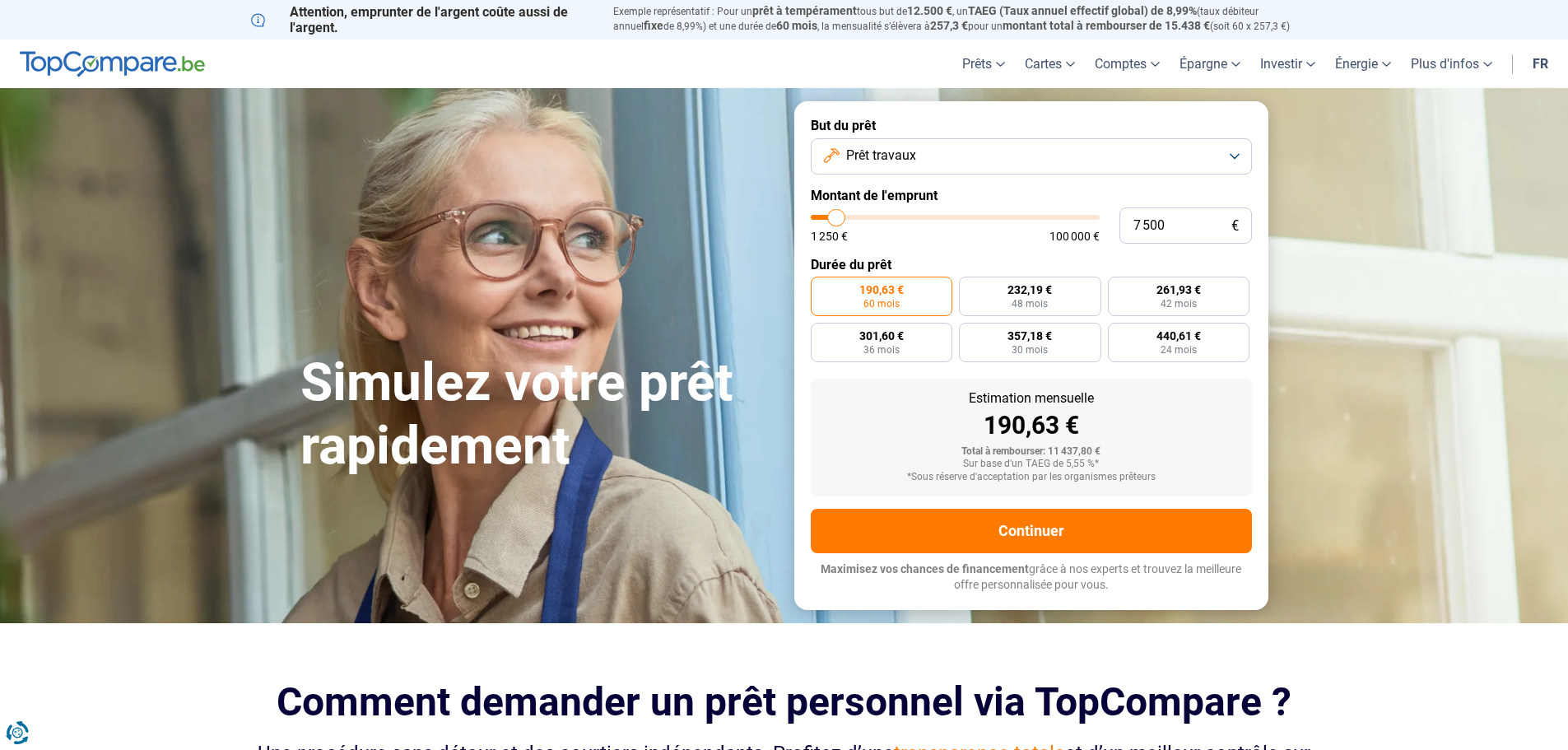
radio input "true"
click at [838, 235] on span "1 250 €" at bounding box center [828, 236] width 37 height 12
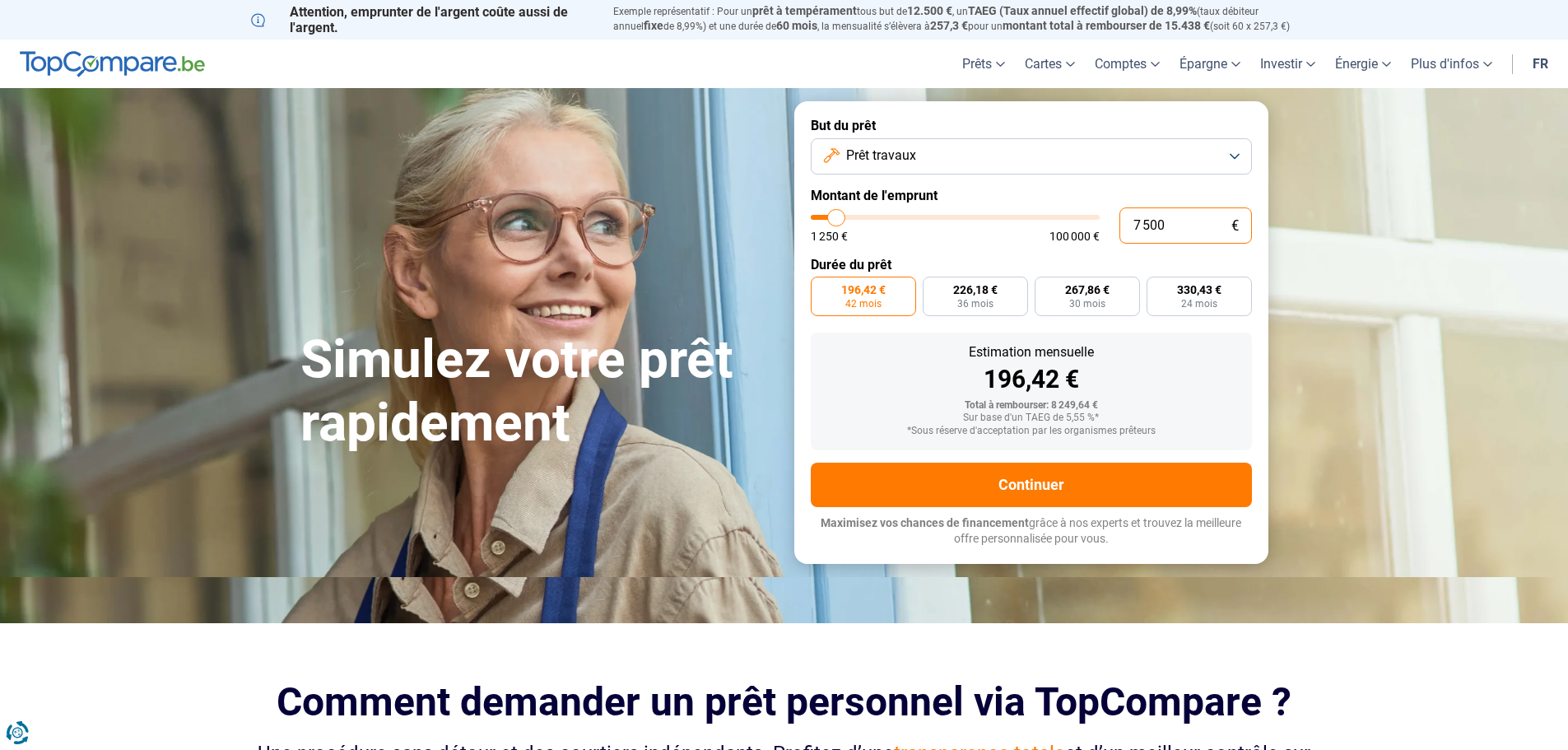
drag, startPoint x: 1168, startPoint y: 224, endPoint x: 1158, endPoint y: 224, distance: 10.0
click at [1158, 224] on input "7 500" at bounding box center [1186, 226] width 132 height 36
type input "750"
type input "1250"
type input "75"
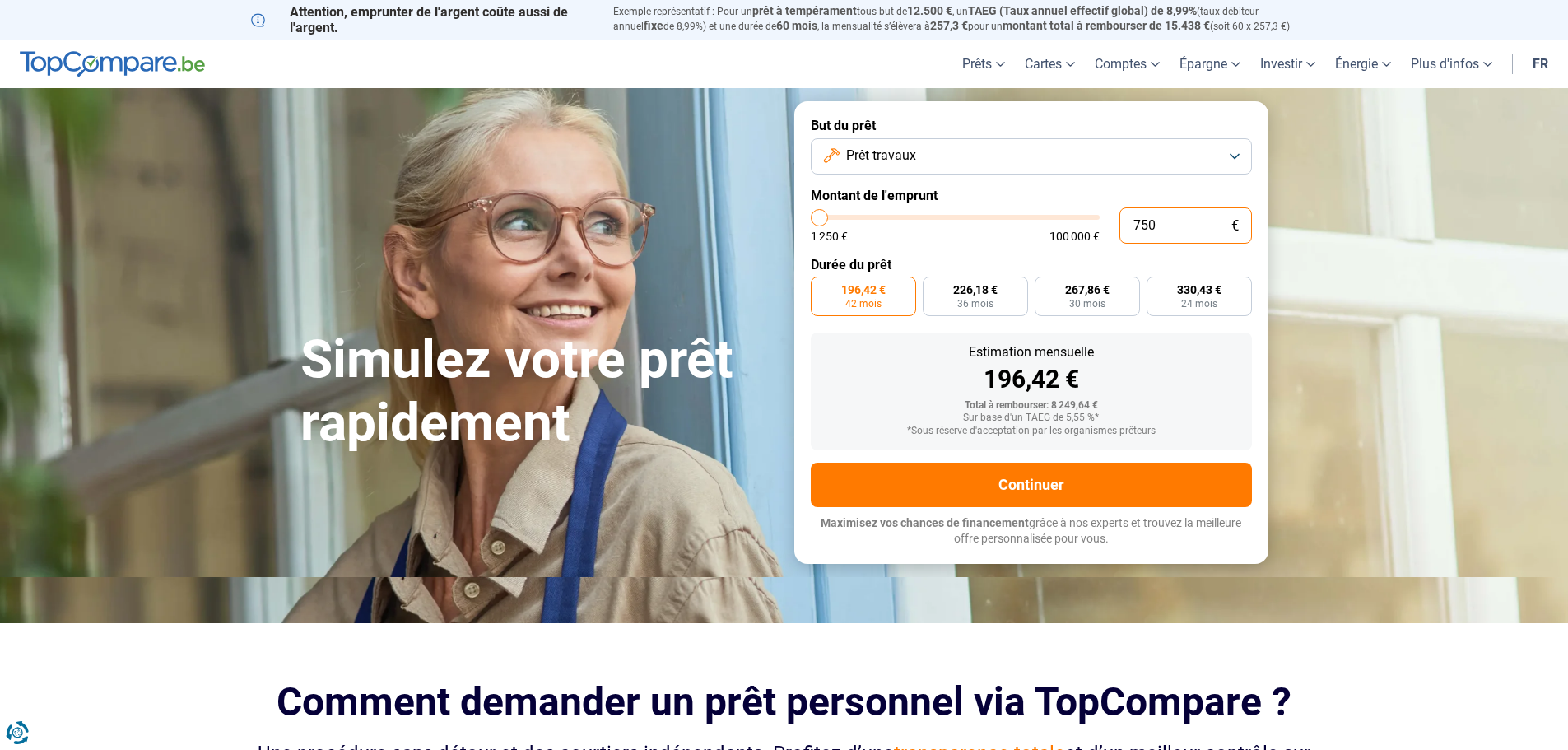
type input "1250"
type input "7"
type input "1250"
type input "0"
type input "1250"
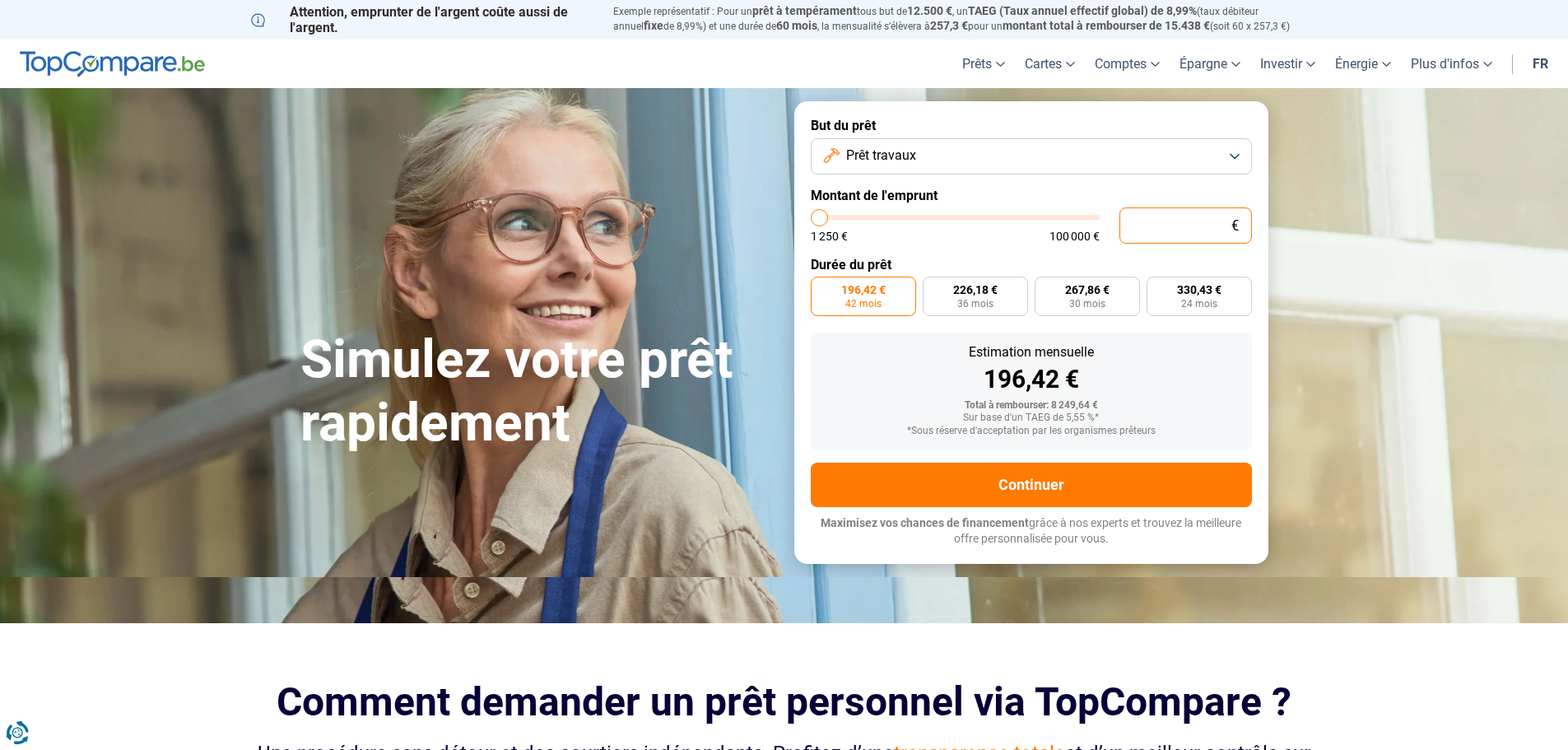
type input "6"
type input "1250"
type input "60"
type input "1250"
type input "600"
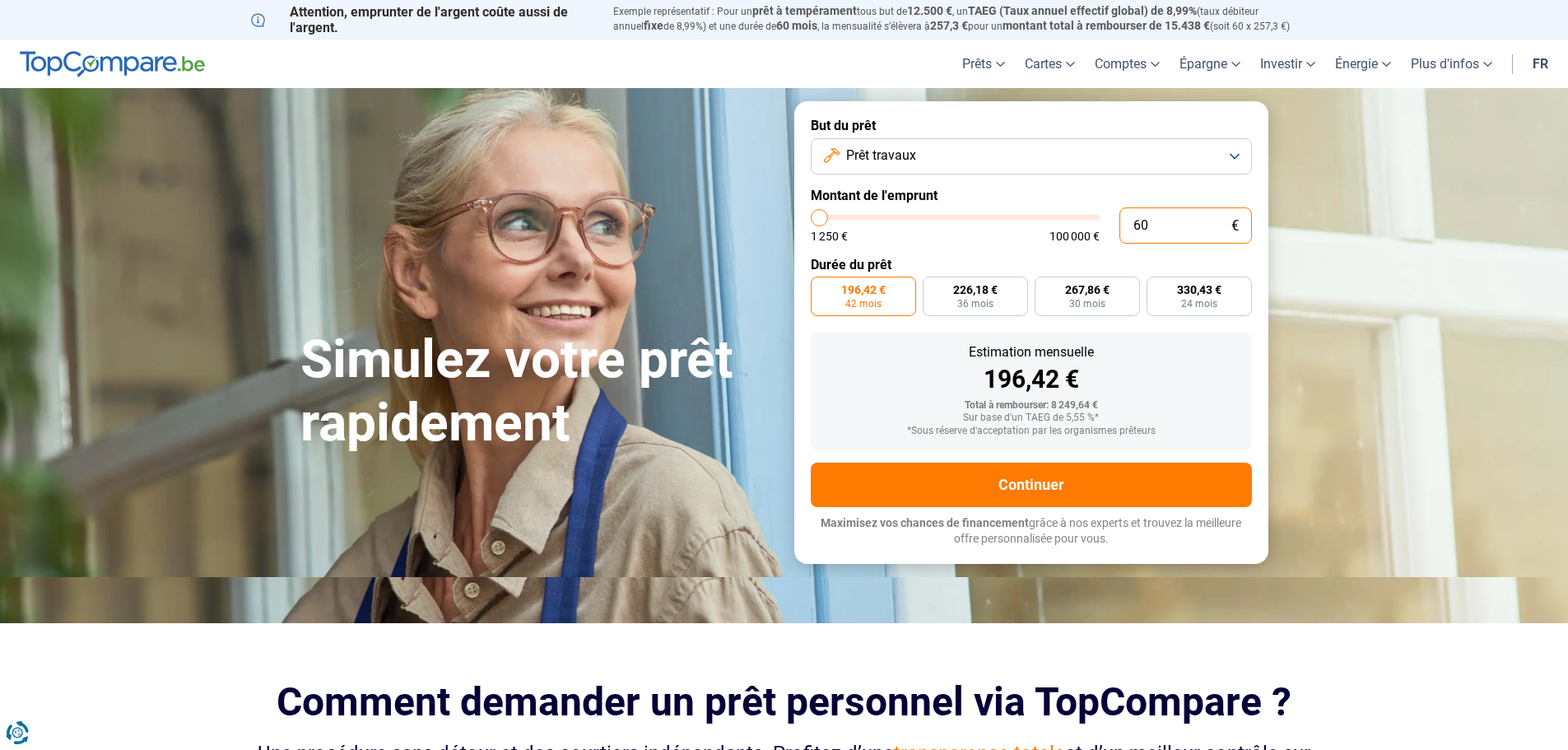
type input "1250"
type input "6 000"
type input "6000"
type input "6 000"
click at [1010, 252] on form "But du prêt Prêt travaux Montant de l'emprunt 6 000 € 1 250 € 100 000 € Durée d…" at bounding box center [1031, 332] width 474 height 462
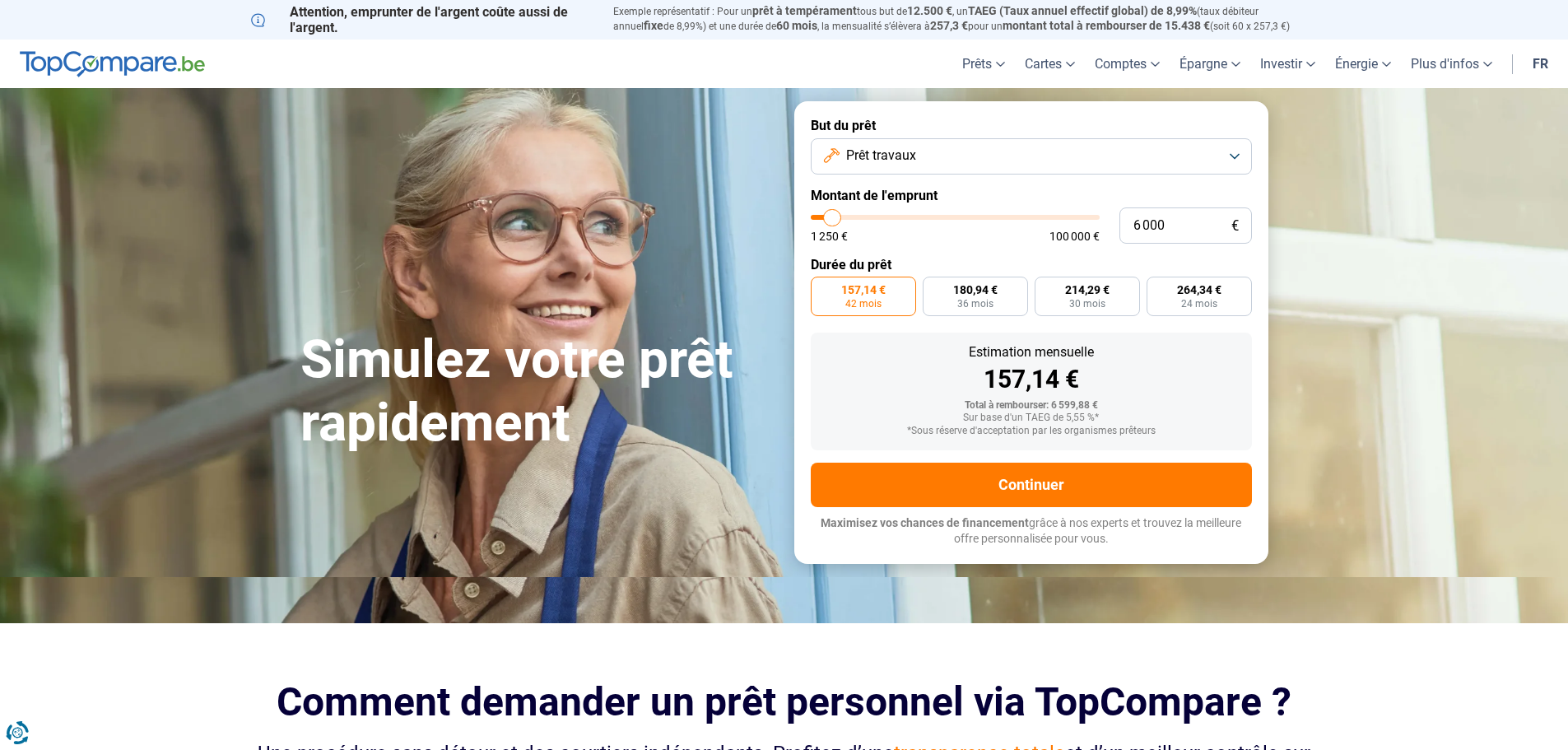
click at [1031, 191] on label "Montant de l'emprunt" at bounding box center [1031, 195] width 441 height 15
click at [974, 288] on span "180,94 €" at bounding box center [975, 290] width 44 height 12
click at [934, 288] on input "180,94 € 36 mois" at bounding box center [928, 282] width 11 height 11
radio input "true"
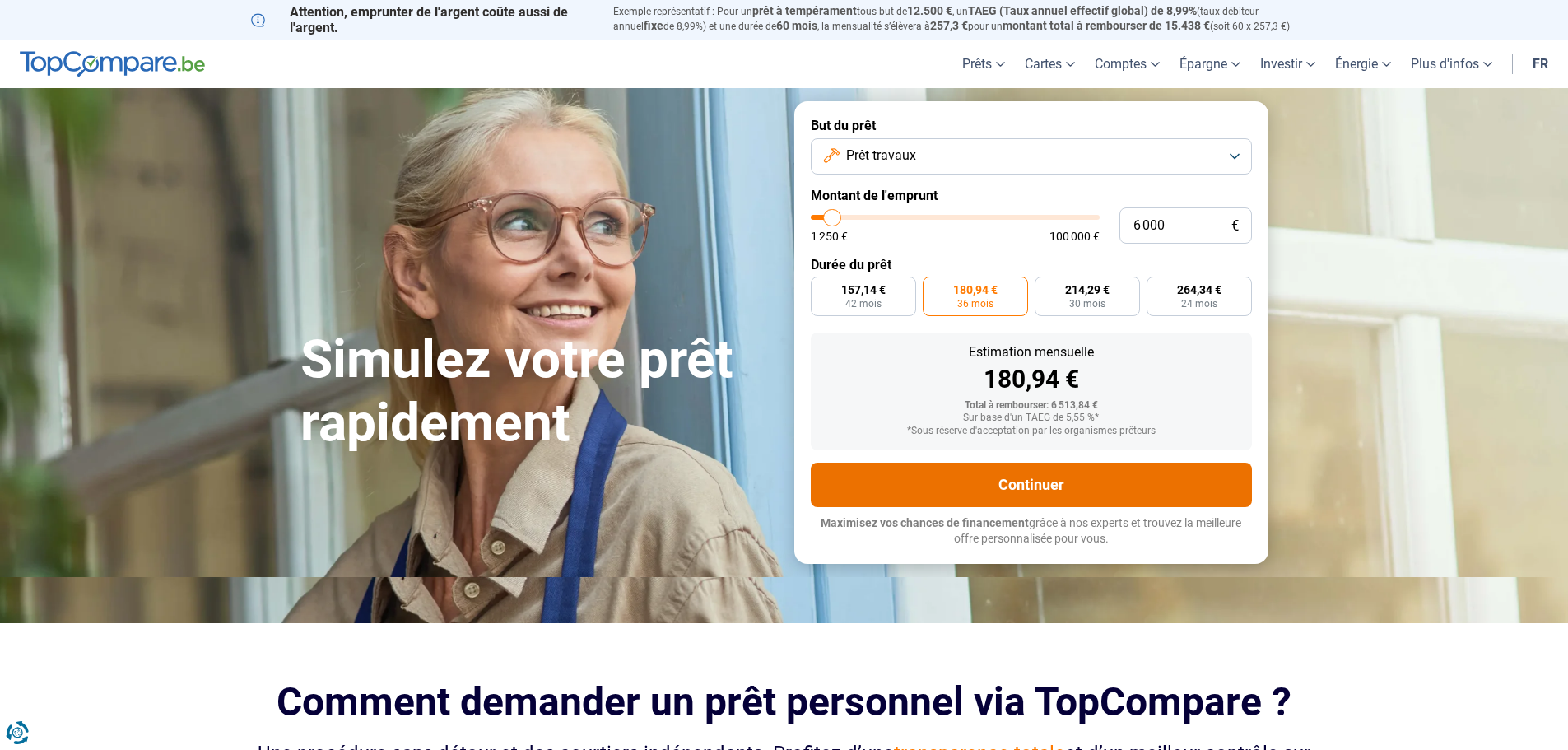
click at [982, 481] on button "Continuer" at bounding box center [1031, 485] width 441 height 44
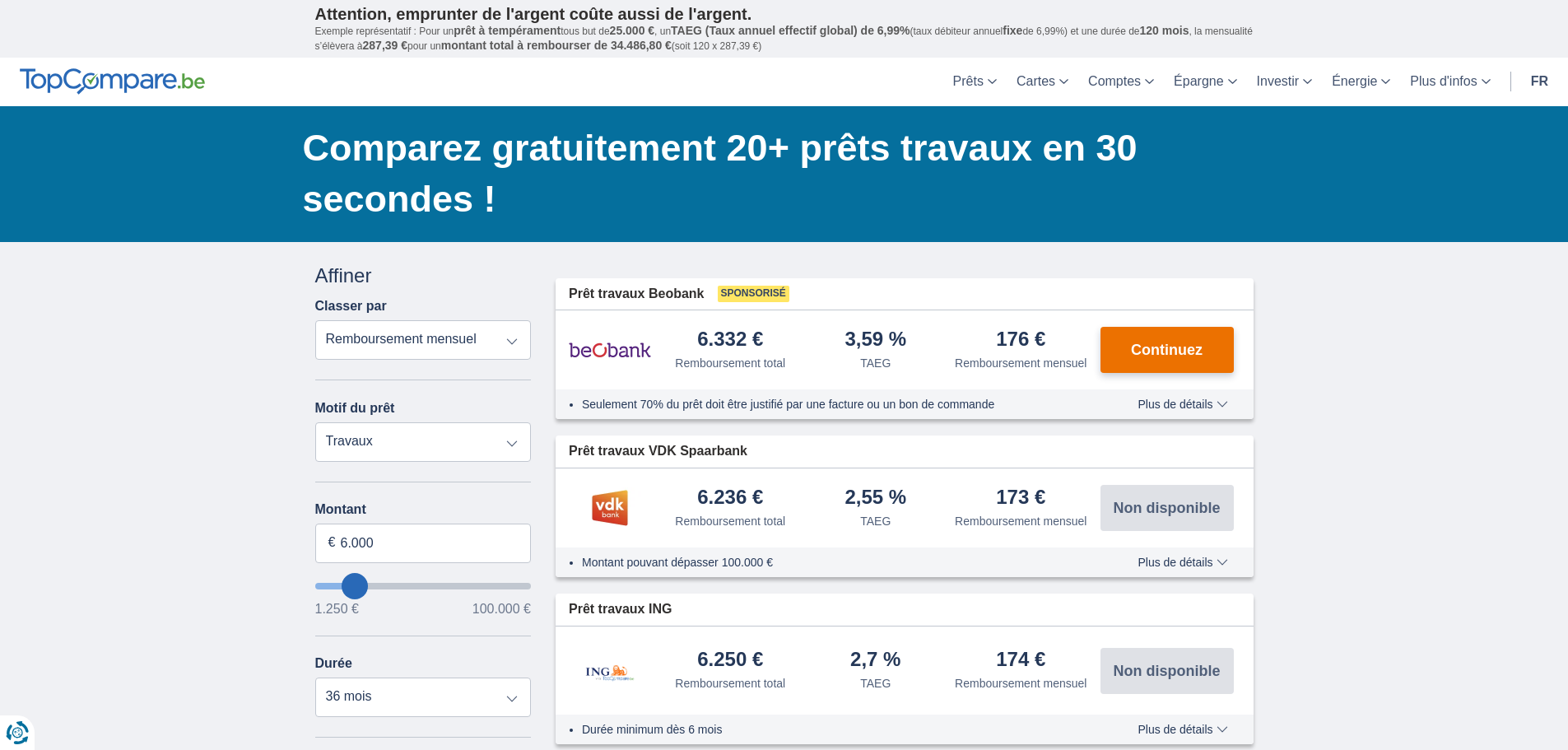
click at [1159, 358] on span "Continuez" at bounding box center [1166, 350] width 72 height 15
